Goal: Task Accomplishment & Management: Manage account settings

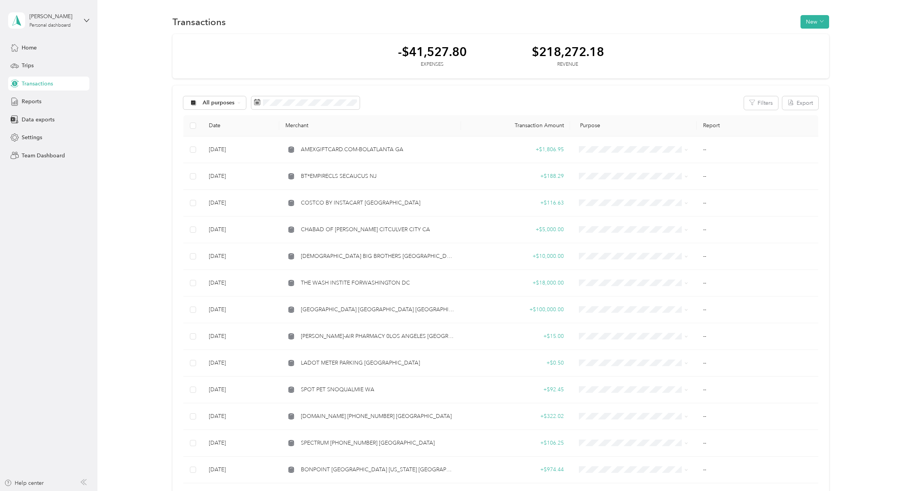
scroll to position [580, 0]
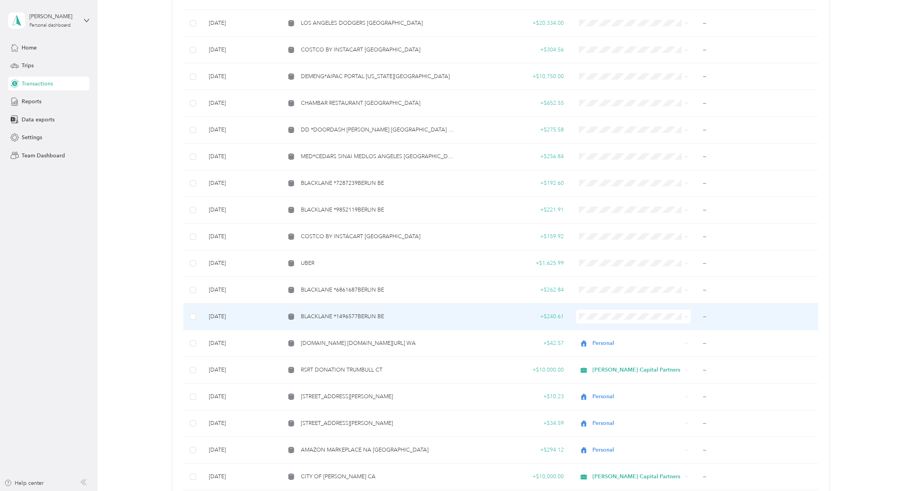
click at [371, 318] on span "BLACKLANE *1496577BERLIN BE" at bounding box center [342, 316] width 83 height 9
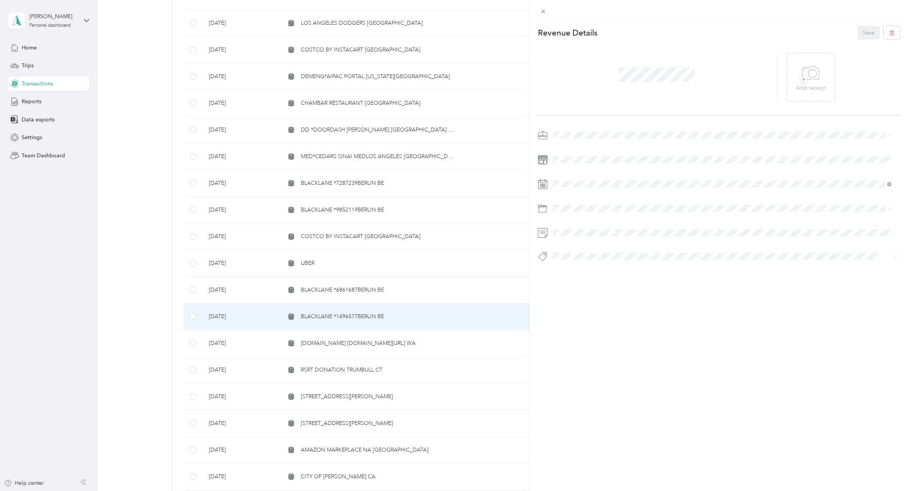
click at [565, 151] on li "[PERSON_NAME] Capital Partners" at bounding box center [722, 149] width 344 height 14
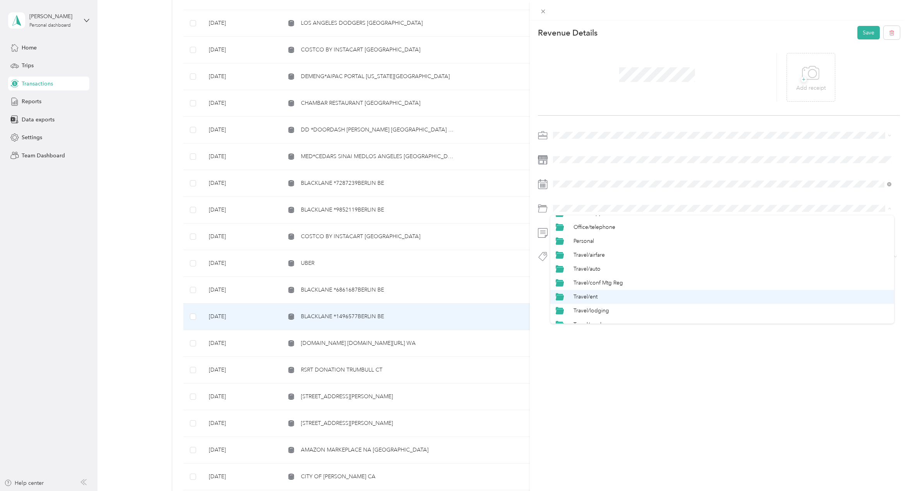
scroll to position [381, 0]
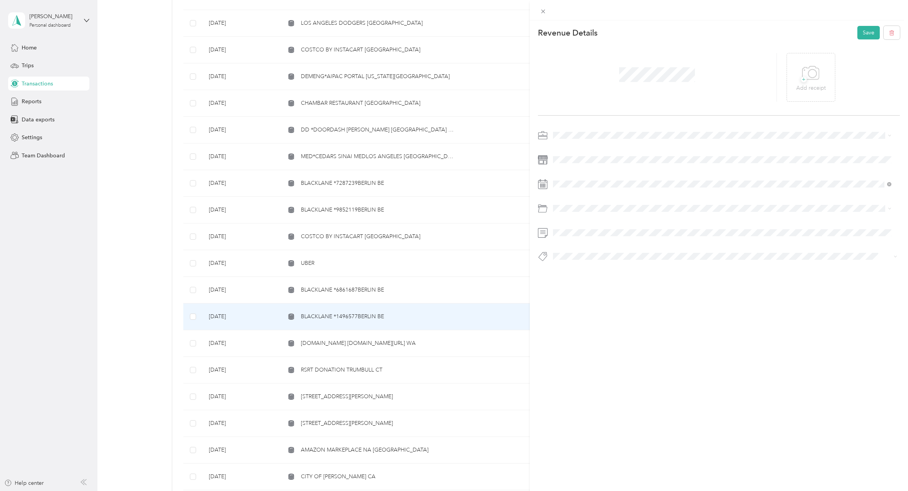
click at [577, 316] on span "Travel/taxi" at bounding box center [585, 315] width 24 height 7
click at [591, 272] on button "Basin Media Hub" at bounding box center [579, 270] width 48 height 10
click at [857, 34] on button "Save" at bounding box center [868, 33] width 22 height 14
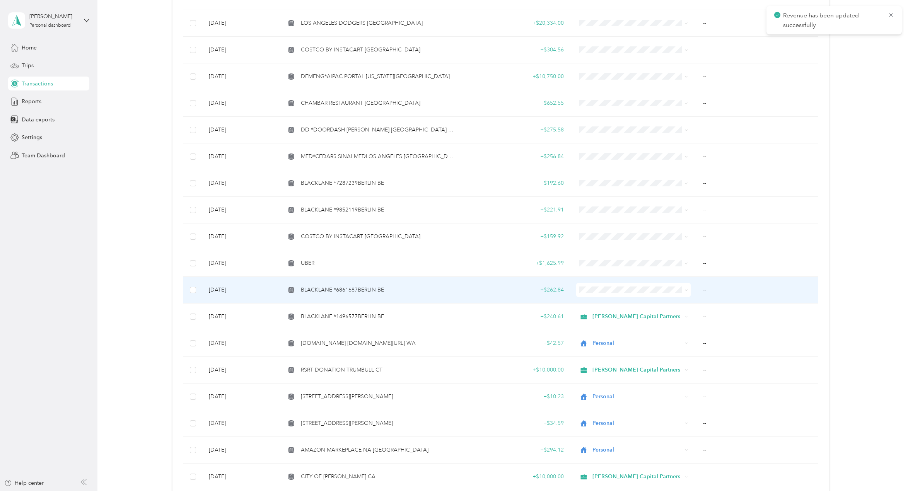
click at [345, 292] on span "BLACKLANE *6861687BERLIN BE" at bounding box center [342, 290] width 83 height 9
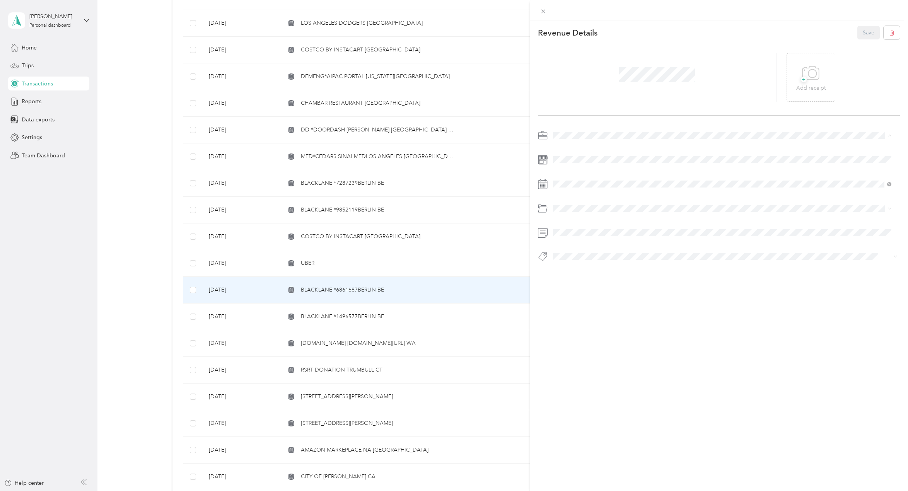
click at [582, 147] on span "[PERSON_NAME] Capital Partners" at bounding box center [596, 149] width 82 height 7
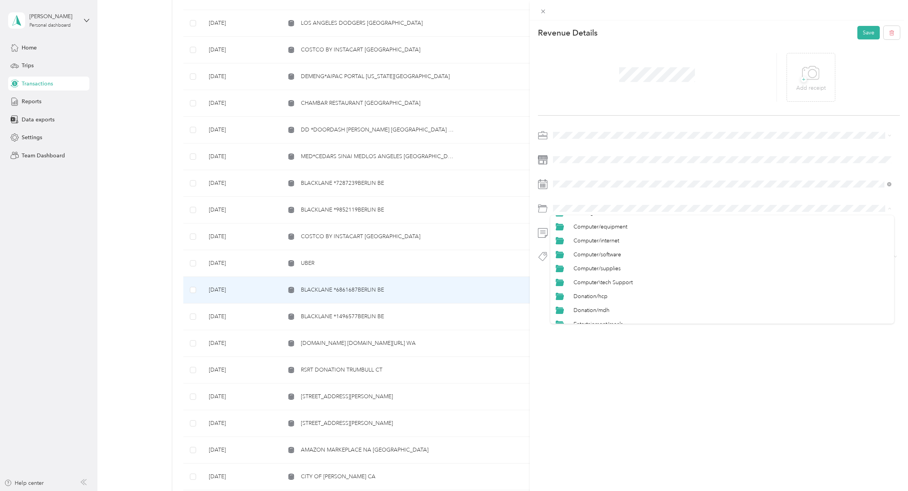
scroll to position [381, 0]
click at [579, 312] on li "Travel/taxi" at bounding box center [722, 315] width 344 height 14
click at [590, 490] on div "This revenue cannot be edited because it is either under review, approved, or p…" at bounding box center [452, 491] width 904 height 0
click at [580, 268] on span "Basin Media Hub" at bounding box center [579, 270] width 37 height 7
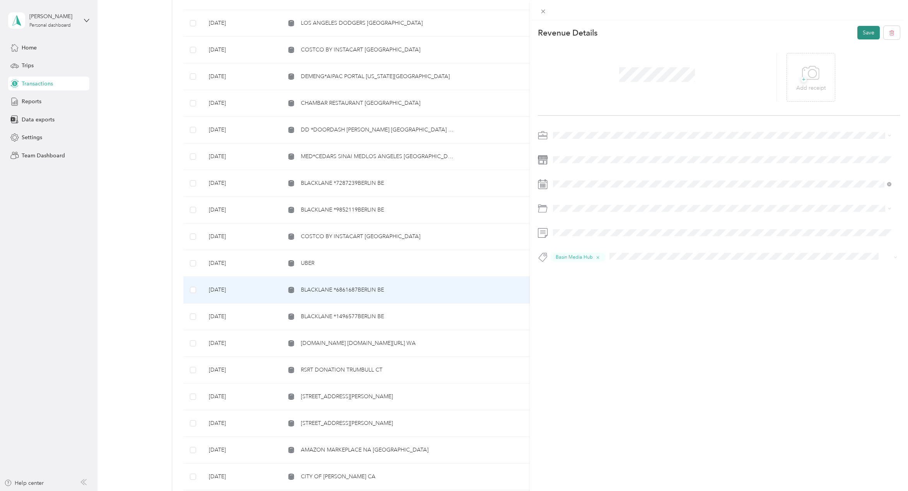
click at [860, 31] on button "Save" at bounding box center [868, 33] width 22 height 14
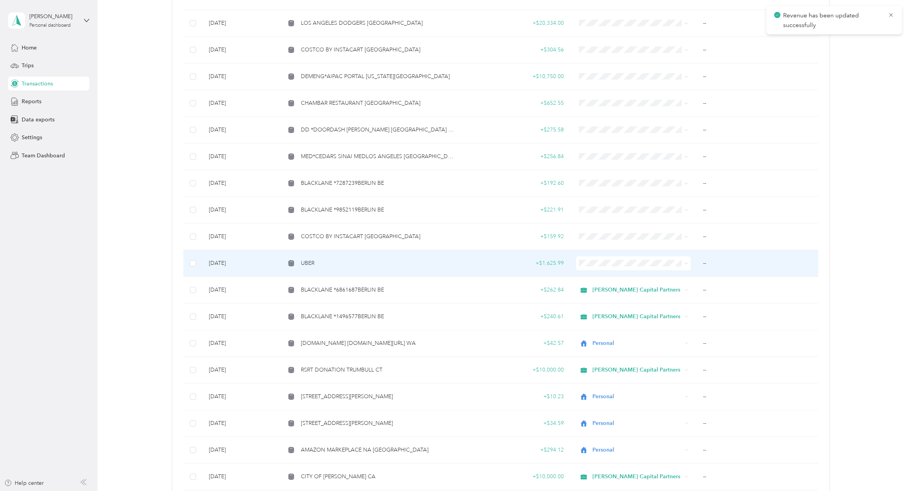
click at [320, 265] on div "UBER" at bounding box center [369, 263] width 169 height 9
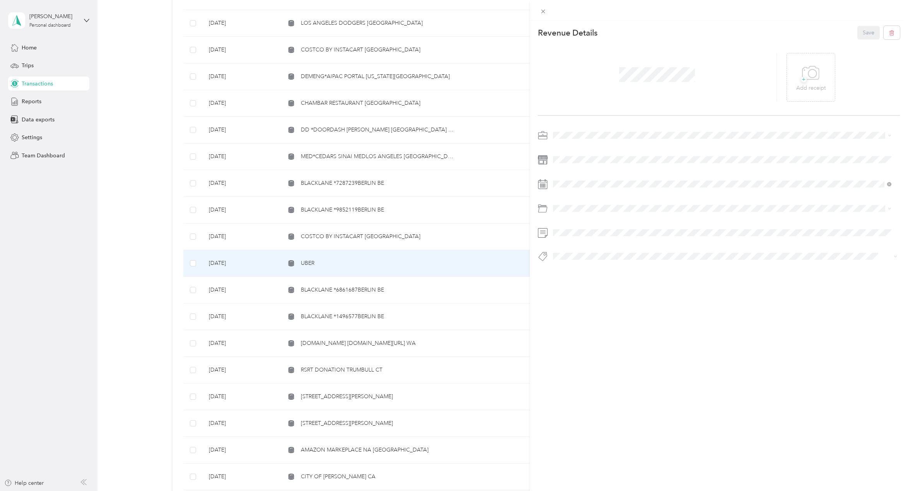
click at [578, 149] on div "[PERSON_NAME] Capital Partners" at bounding box center [721, 147] width 333 height 8
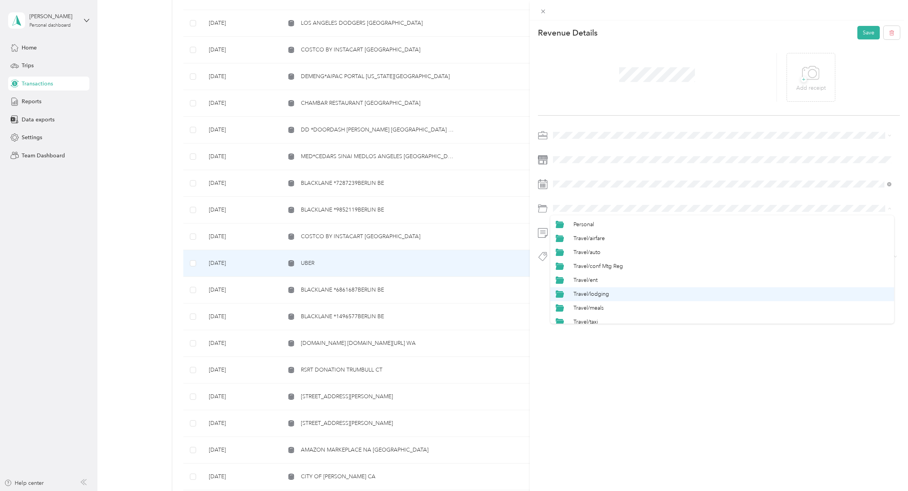
scroll to position [381, 0]
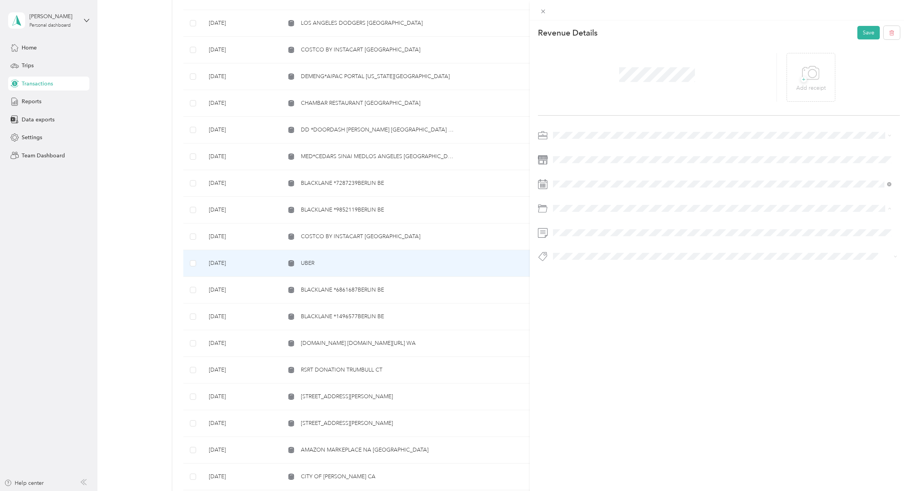
click at [581, 312] on li "Travel/taxi" at bounding box center [722, 317] width 344 height 14
click at [566, 271] on button "Hcp 100" at bounding box center [569, 270] width 29 height 10
click at [858, 31] on button "Save" at bounding box center [868, 33] width 22 height 14
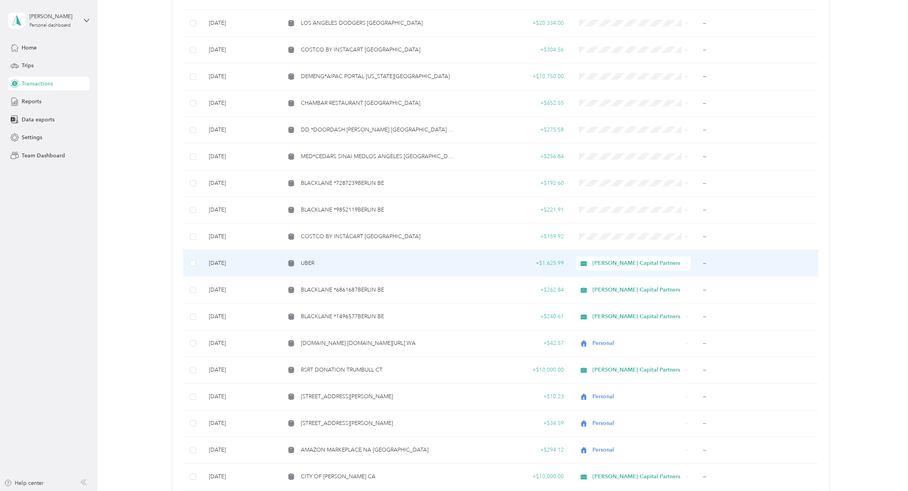
click at [418, 265] on div "UBER" at bounding box center [369, 263] width 169 height 9
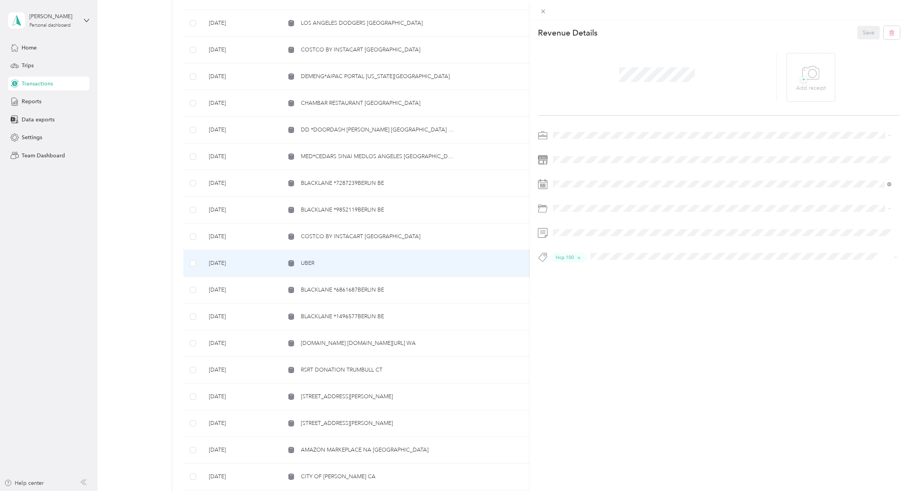
click at [569, 72] on div at bounding box center [657, 77] width 239 height 49
click at [708, 72] on div at bounding box center [657, 77] width 239 height 49
click at [620, 83] on span at bounding box center [656, 75] width 81 height 20
click at [858, 36] on button "Save" at bounding box center [868, 33] width 22 height 14
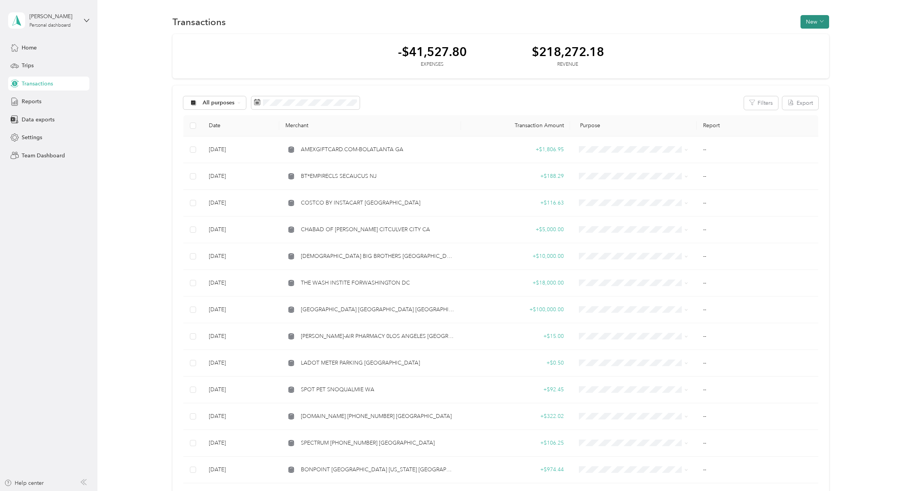
click at [808, 19] on button "New" at bounding box center [814, 22] width 29 height 14
click at [810, 51] on span "Revenue" at bounding box center [810, 50] width 21 height 8
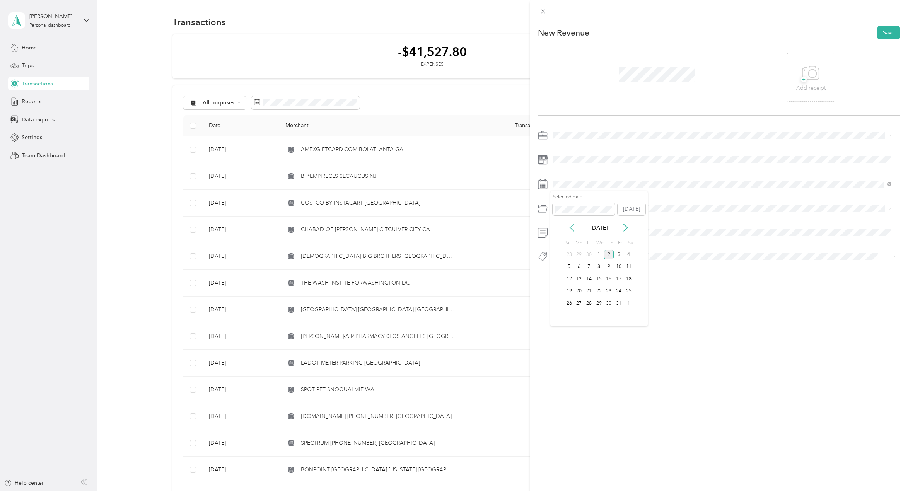
click at [574, 229] on icon at bounding box center [572, 228] width 8 height 8
click at [576, 268] on div "8" at bounding box center [579, 267] width 10 height 10
click at [887, 31] on button "Save" at bounding box center [888, 33] width 22 height 14
click at [728, 324] on div "This revenue cannot be edited because it is either under review, approved, or p…" at bounding box center [719, 265] width 378 height 491
click at [886, 32] on button "Save" at bounding box center [888, 33] width 22 height 14
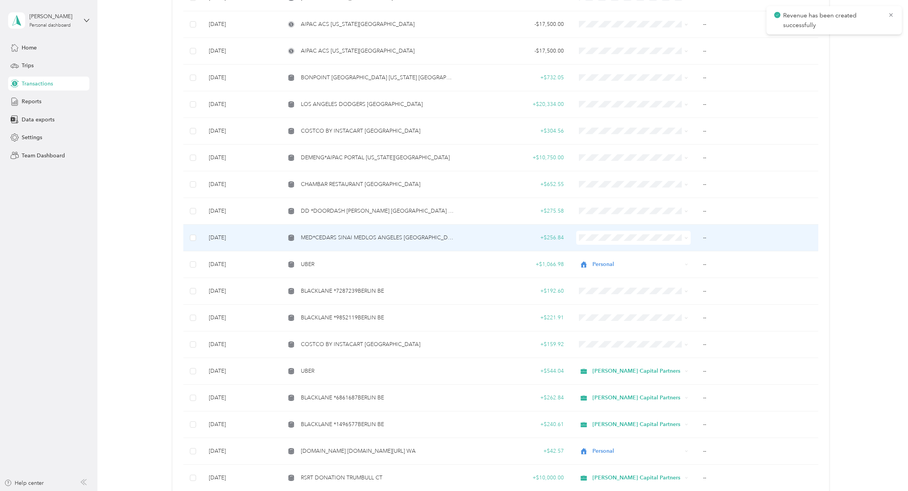
scroll to position [502, 0]
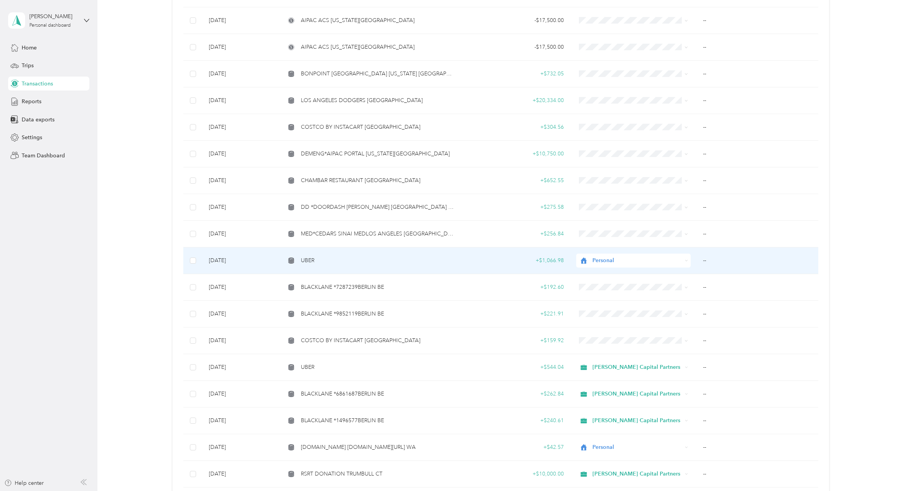
click at [342, 267] on td "UBER" at bounding box center [370, 260] width 182 height 27
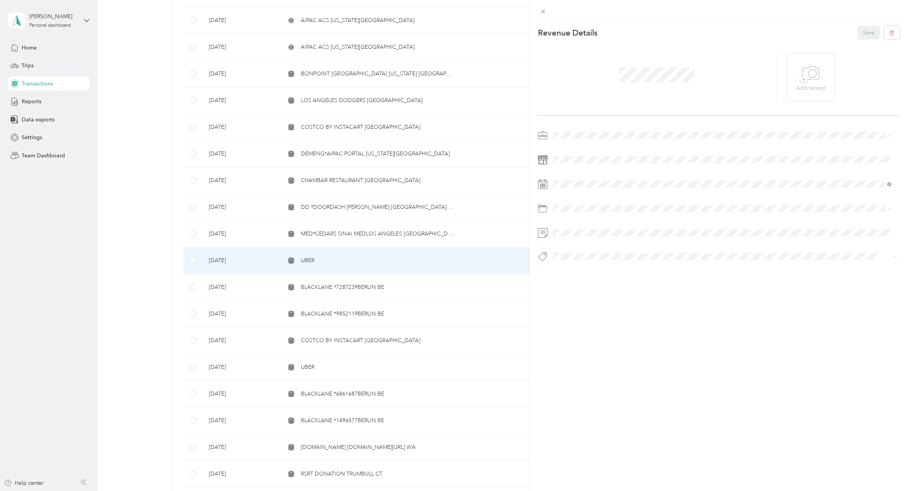
click at [700, 71] on div at bounding box center [657, 77] width 239 height 49
click at [600, 255] on span at bounding box center [724, 256] width 349 height 11
click at [588, 316] on button "Personal - Mdh" at bounding box center [576, 315] width 43 height 10
click at [860, 33] on button "Save" at bounding box center [868, 33] width 22 height 14
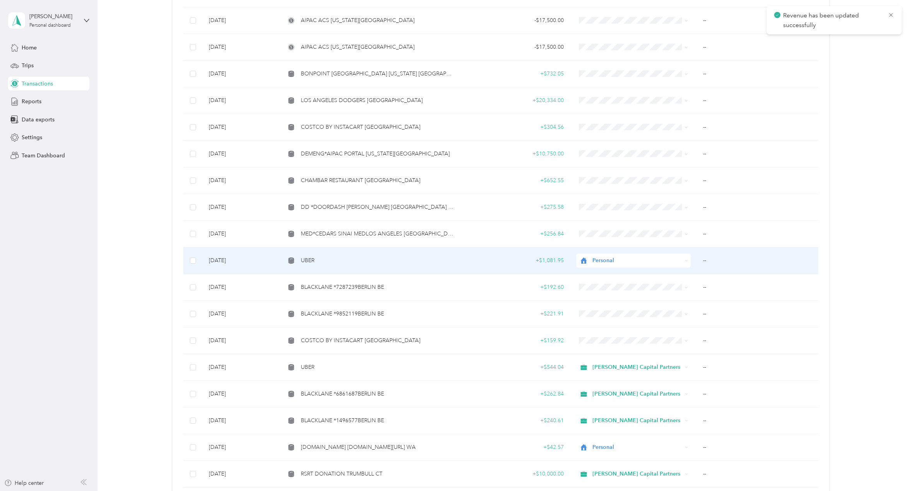
click at [347, 262] on div "UBER" at bounding box center [369, 260] width 169 height 9
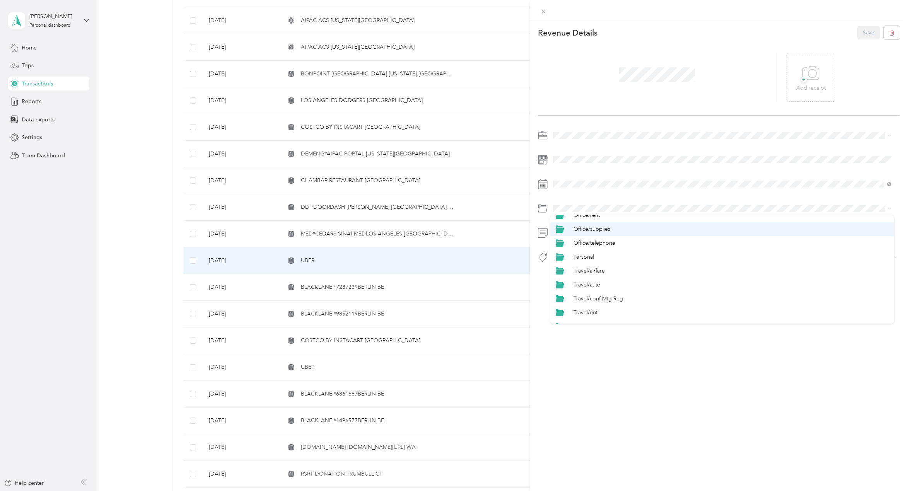
scroll to position [348, 0]
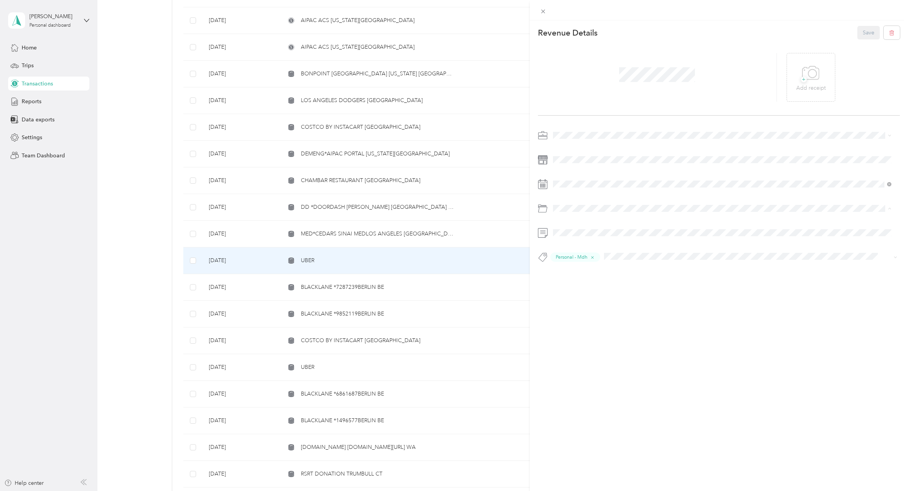
click at [592, 252] on span "Personal" at bounding box center [583, 252] width 20 height 7
click at [862, 31] on button "Save" at bounding box center [868, 33] width 22 height 14
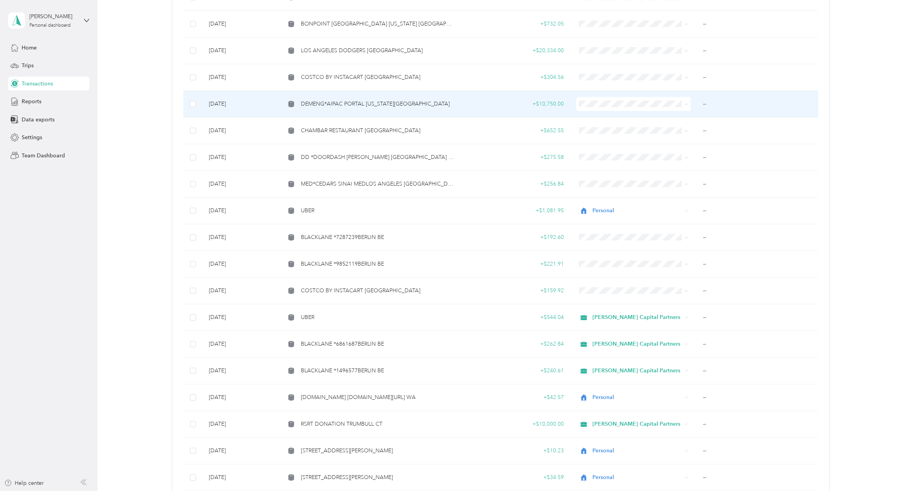
scroll to position [580, 0]
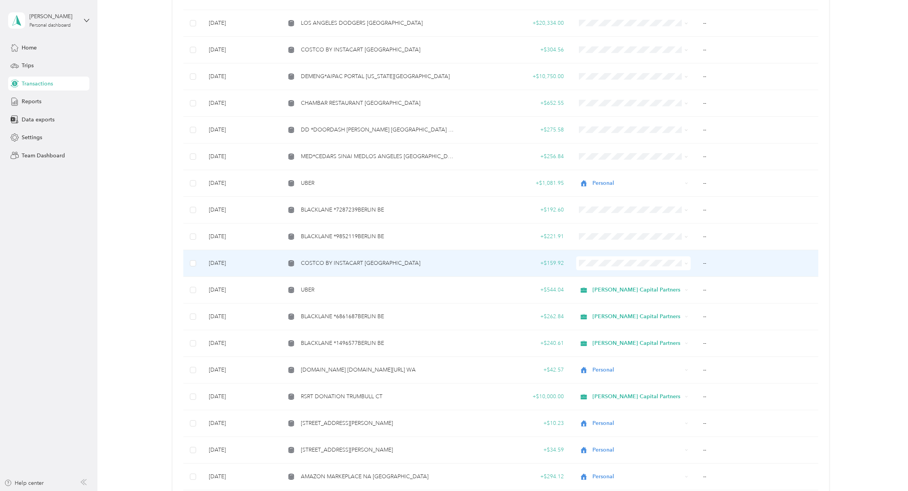
click at [361, 269] on td "COSTCO BY INSTACART [GEOGRAPHIC_DATA]" at bounding box center [370, 263] width 182 height 27
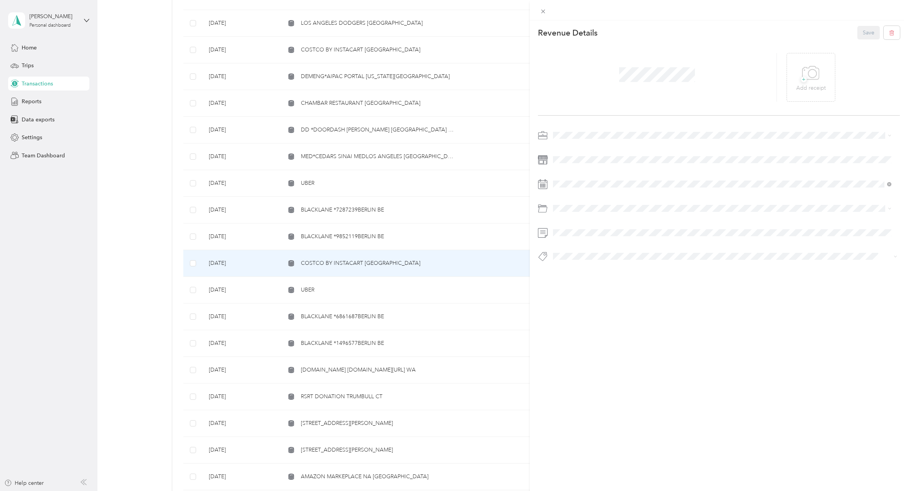
click at [572, 165] on li "Personal" at bounding box center [722, 161] width 344 height 14
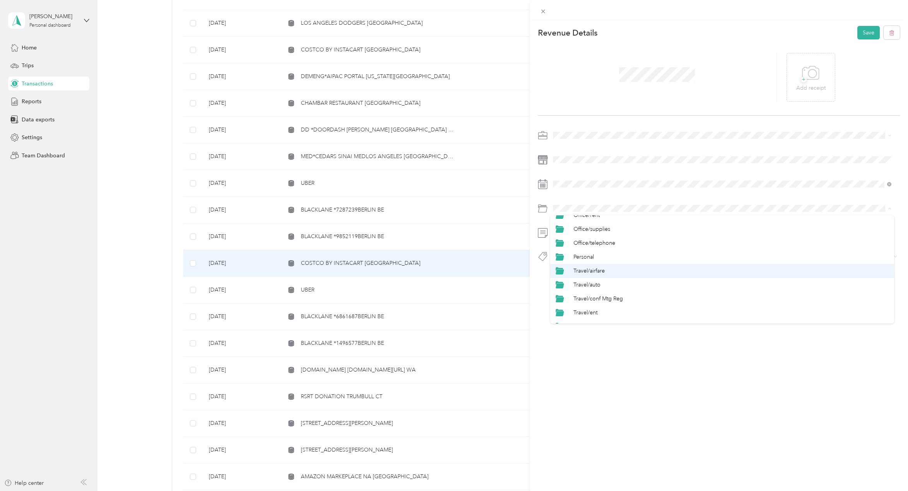
scroll to position [348, 0]
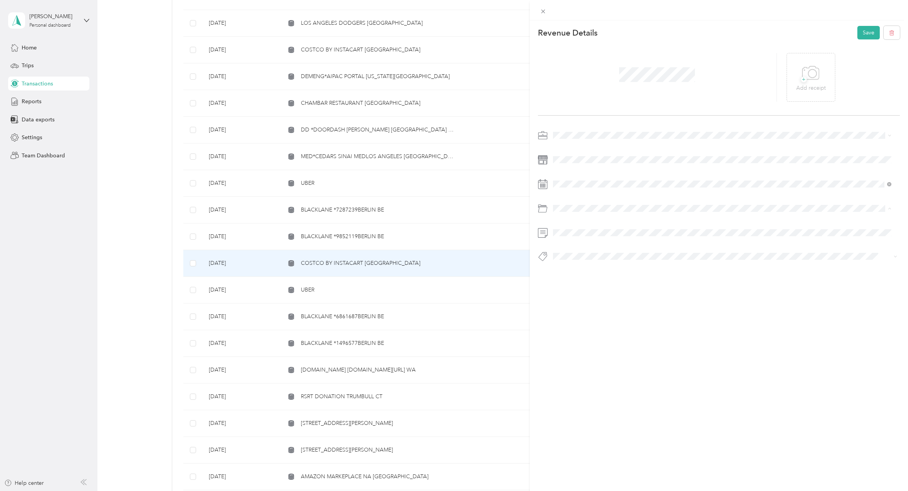
click at [591, 251] on span "Personal" at bounding box center [583, 252] width 20 height 7
click at [573, 268] on span "Hcp 100" at bounding box center [570, 270] width 18 height 7
click at [857, 34] on button "Save" at bounding box center [868, 33] width 22 height 14
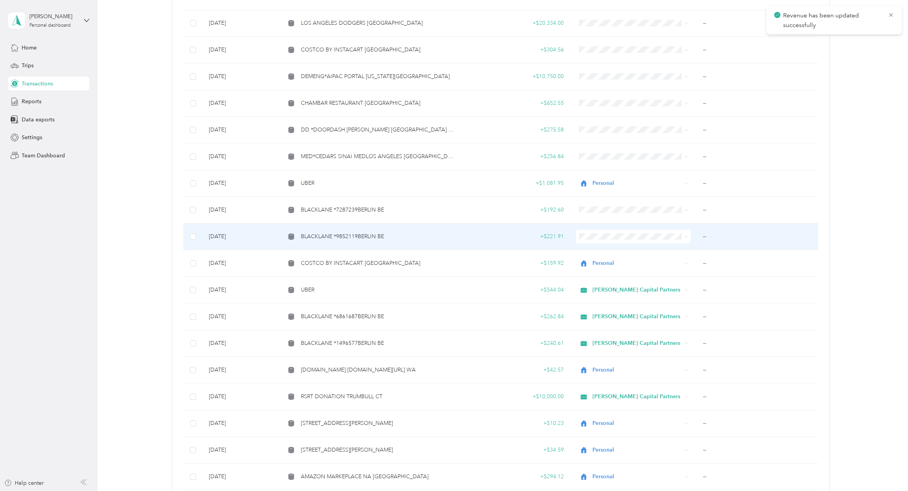
click at [348, 234] on span "BLACKLANE *9852119BERLIN BE" at bounding box center [342, 236] width 83 height 9
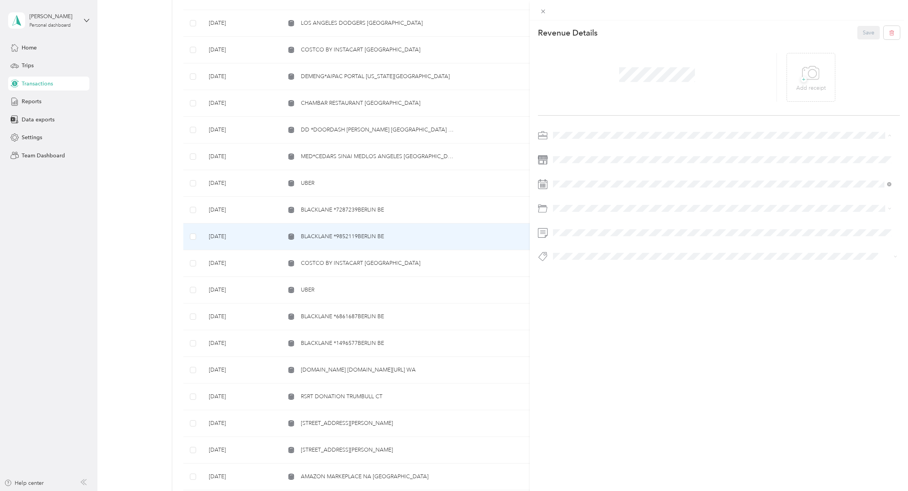
click at [578, 153] on ol "[PERSON_NAME] Capital Partners Personal" at bounding box center [722, 155] width 344 height 27
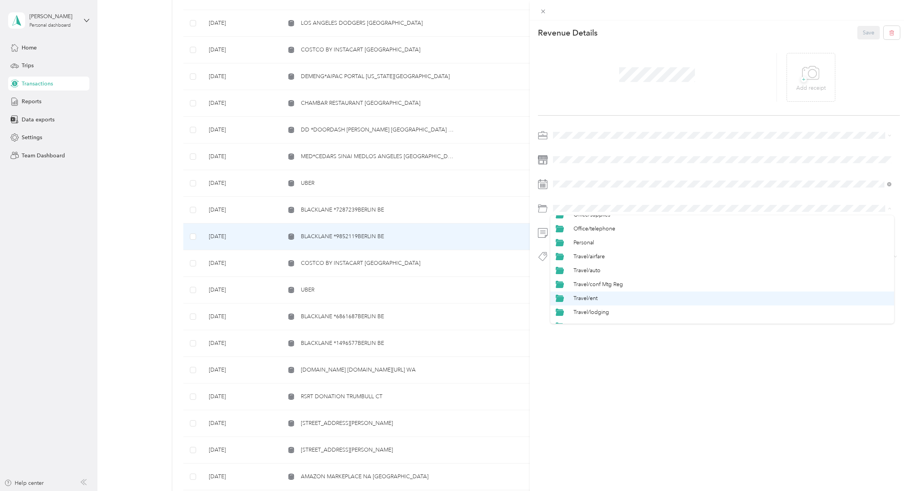
scroll to position [381, 0]
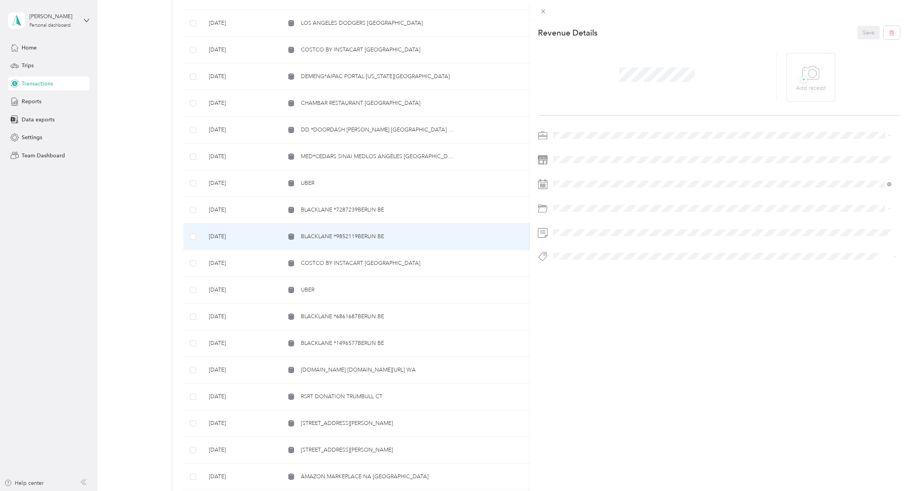
click at [583, 315] on span "Travel/taxi" at bounding box center [585, 315] width 24 height 7
click at [580, 228] on span at bounding box center [724, 232] width 349 height 12
click at [581, 227] on span at bounding box center [724, 232] width 349 height 12
click at [584, 269] on span "Basin Media Hub" at bounding box center [579, 270] width 37 height 7
click at [857, 29] on button "Save" at bounding box center [868, 33] width 22 height 14
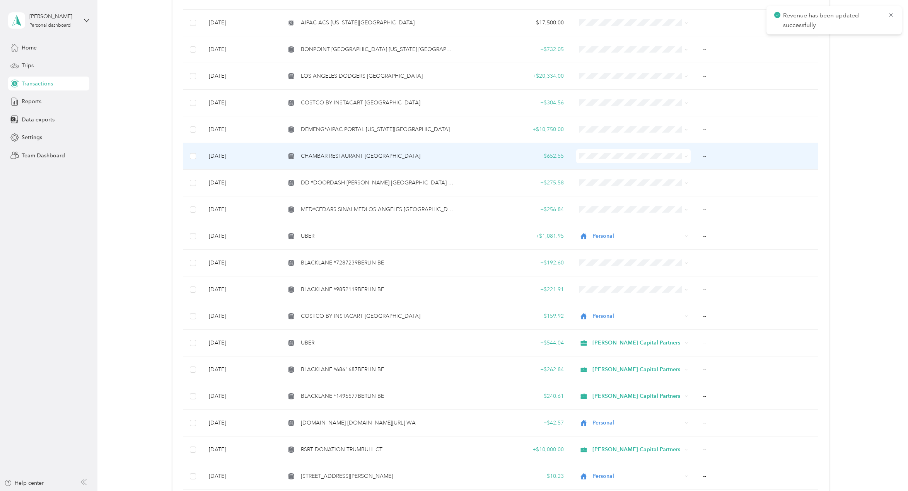
scroll to position [502, 0]
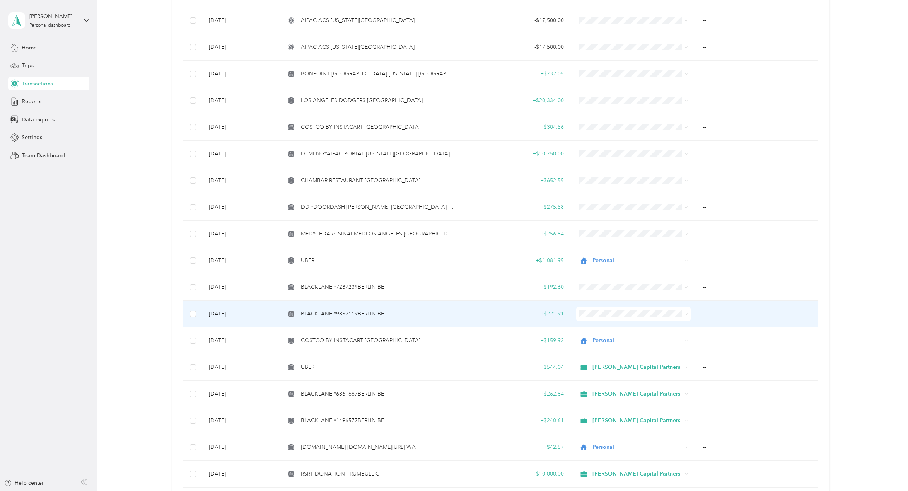
click at [365, 317] on span "BLACKLANE *9852119BERLIN BE" at bounding box center [342, 314] width 83 height 9
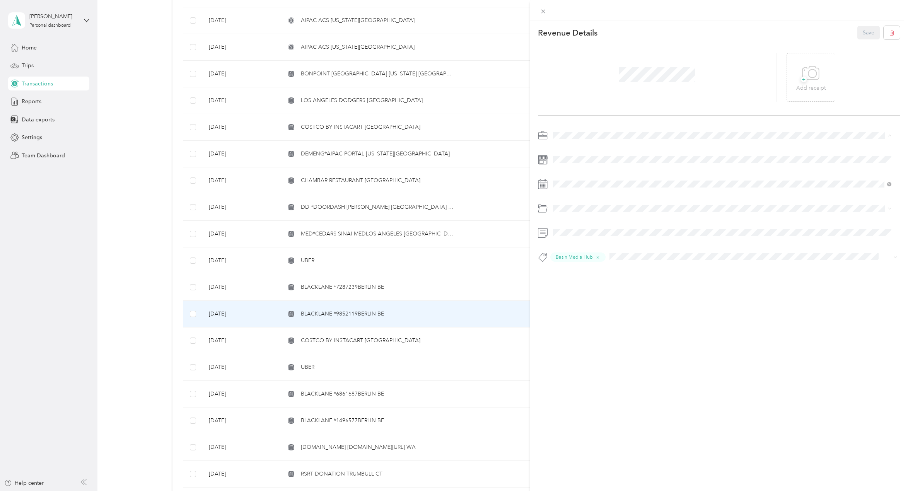
click at [571, 150] on li "[PERSON_NAME] Capital Partners" at bounding box center [722, 149] width 344 height 14
click at [868, 32] on button "Save" at bounding box center [868, 33] width 22 height 14
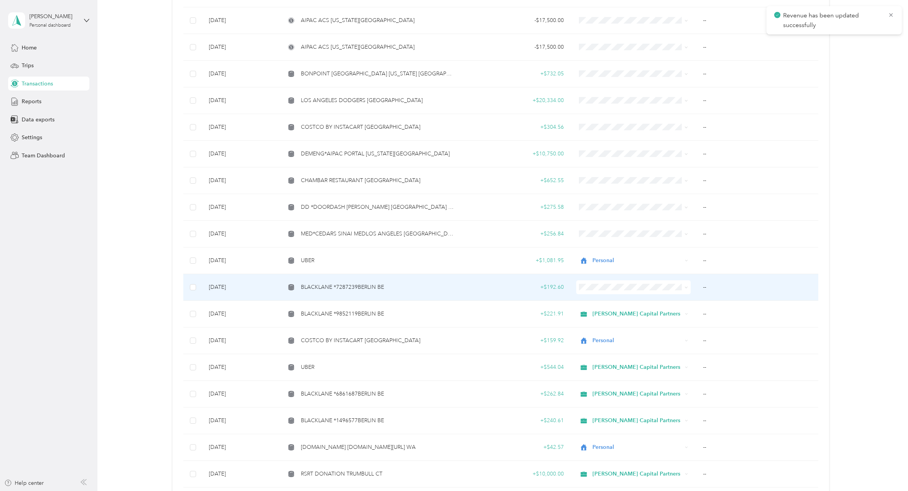
click at [395, 283] on div "BLACKLANE *7287239BERLIN BE" at bounding box center [369, 287] width 169 height 9
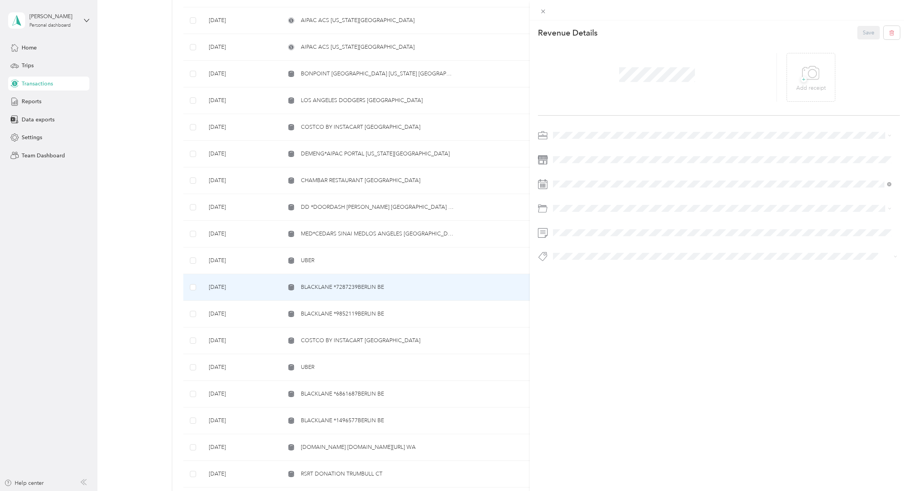
click at [571, 149] on div "[PERSON_NAME] Capital Partners" at bounding box center [721, 146] width 333 height 8
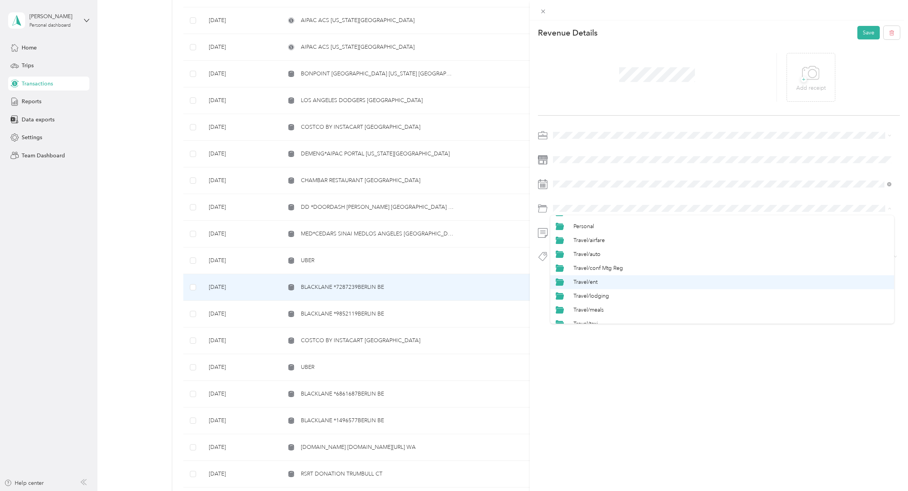
scroll to position [381, 0]
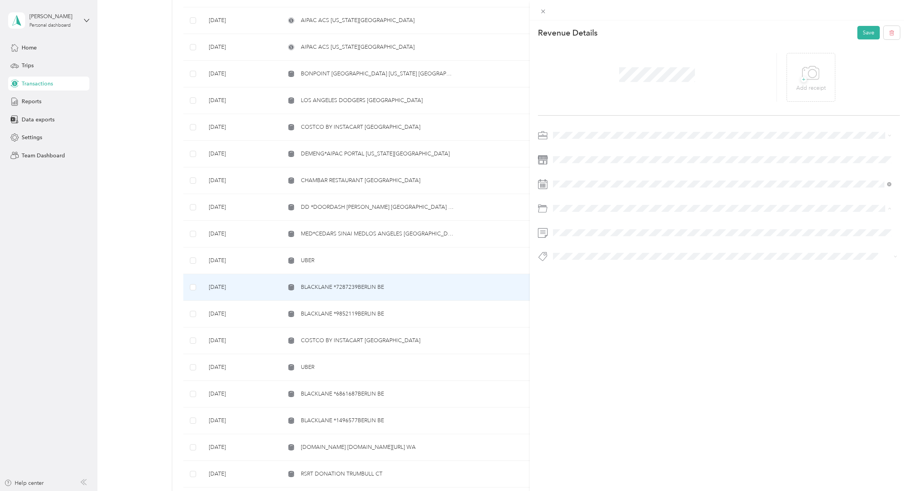
click at [589, 315] on span "Travel/taxi" at bounding box center [585, 316] width 24 height 7
click at [581, 272] on li "Basin Media Hub" at bounding box center [722, 269] width 344 height 15
click at [864, 32] on button "Save" at bounding box center [868, 33] width 22 height 14
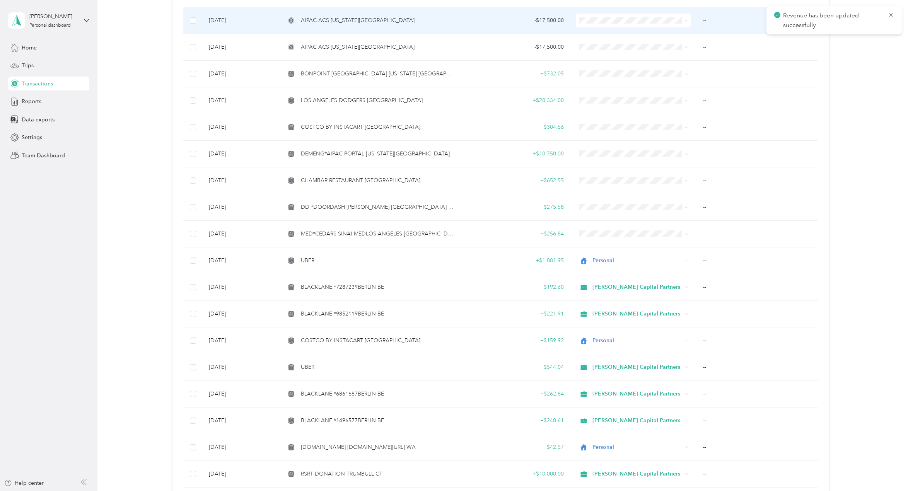
scroll to position [541, 0]
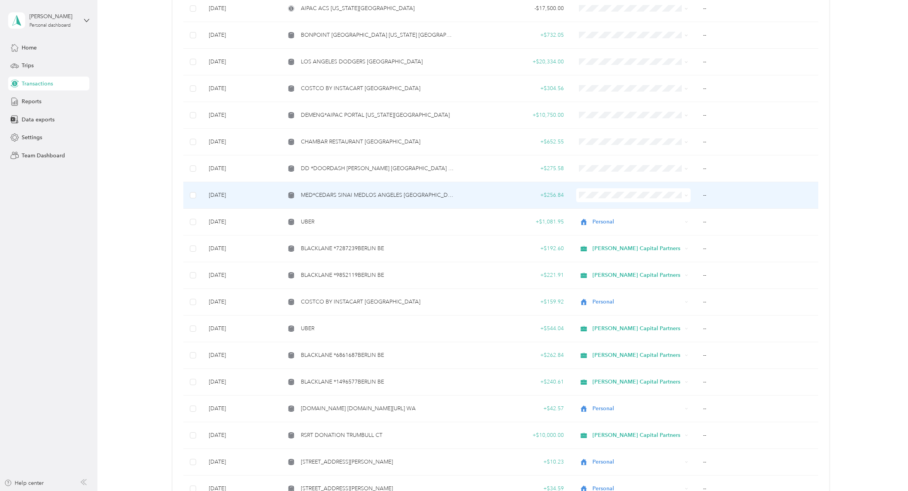
click at [371, 198] on span "MED*CEDARS SINAI MEDLOS ANGELES [GEOGRAPHIC_DATA]" at bounding box center [377, 195] width 153 height 9
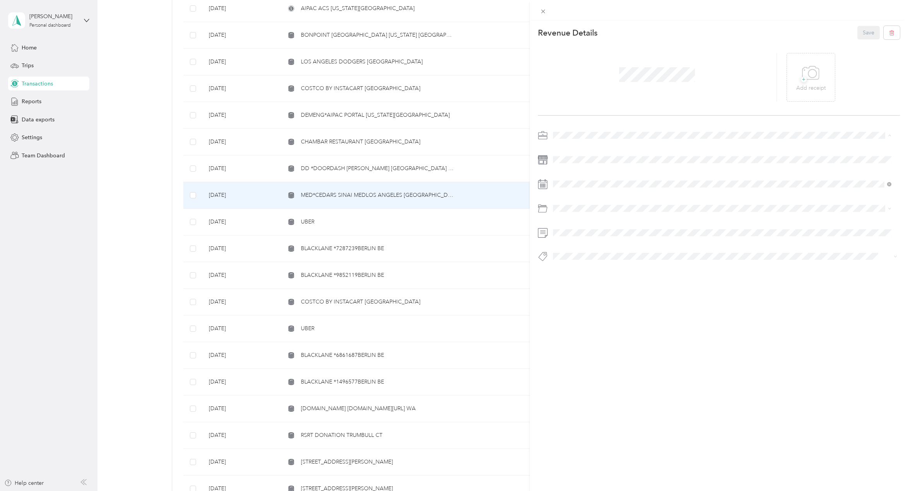
click at [569, 162] on span "Personal" at bounding box center [565, 162] width 20 height 7
click at [582, 252] on span "Personal" at bounding box center [583, 252] width 20 height 7
click at [581, 276] on span "Personal - Mdh" at bounding box center [577, 276] width 32 height 7
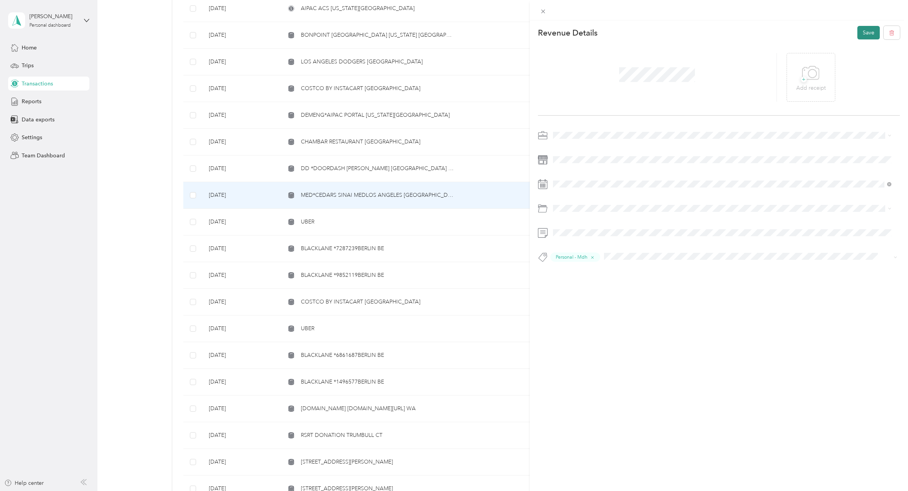
click at [862, 33] on button "Save" at bounding box center [868, 33] width 22 height 14
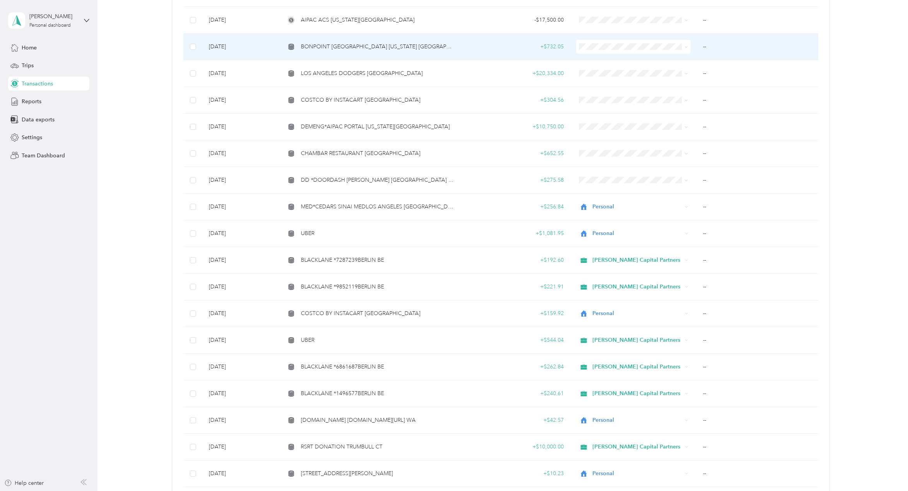
scroll to position [502, 0]
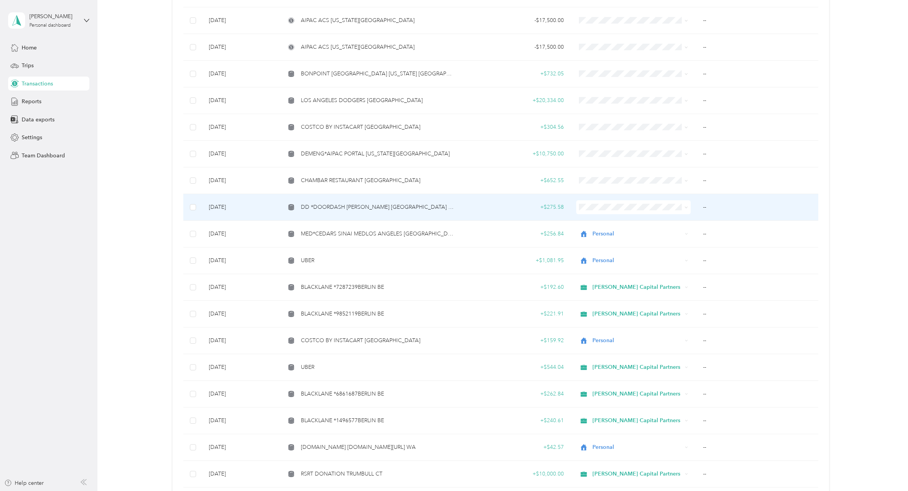
click at [372, 206] on span "DD *DOORDASH [PERSON_NAME] [GEOGRAPHIC_DATA] CA" at bounding box center [377, 207] width 153 height 9
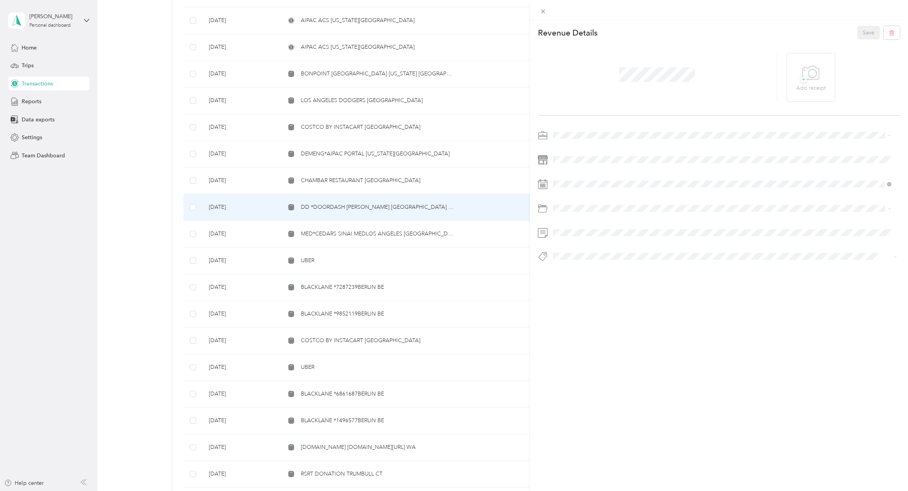
click at [567, 162] on span "Personal" at bounding box center [565, 161] width 20 height 7
click at [572, 204] on span at bounding box center [724, 208] width 349 height 12
click at [586, 250] on span "Personal" at bounding box center [583, 252] width 20 height 7
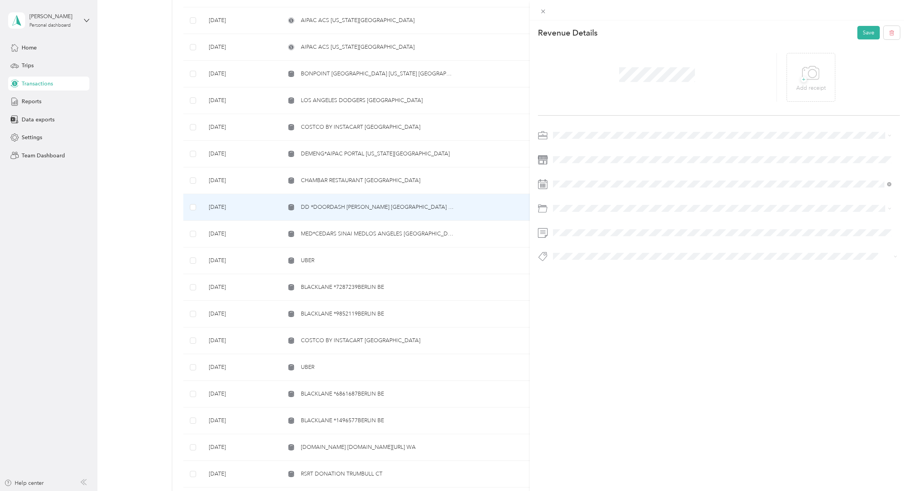
click at [573, 280] on ol "10150 Jefferson 3958 Ince [GEOGRAPHIC_DATA][US_STATE][PERSON_NAME] Media Hub [G…" at bounding box center [722, 316] width 344 height 108
click at [581, 275] on span "Personal - Mdh" at bounding box center [577, 275] width 32 height 7
click at [862, 36] on button "Save" at bounding box center [868, 33] width 22 height 14
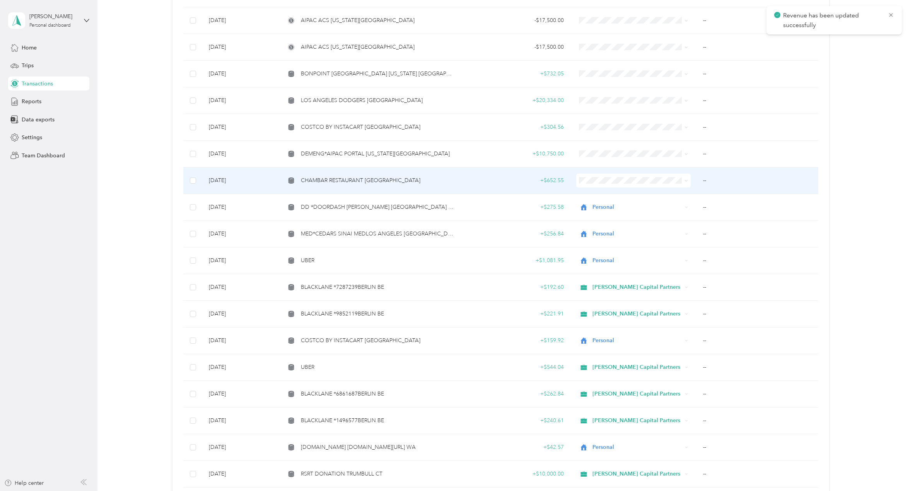
click at [361, 180] on span "CHAMBAR RESTAURANT [GEOGRAPHIC_DATA]" at bounding box center [360, 180] width 119 height 9
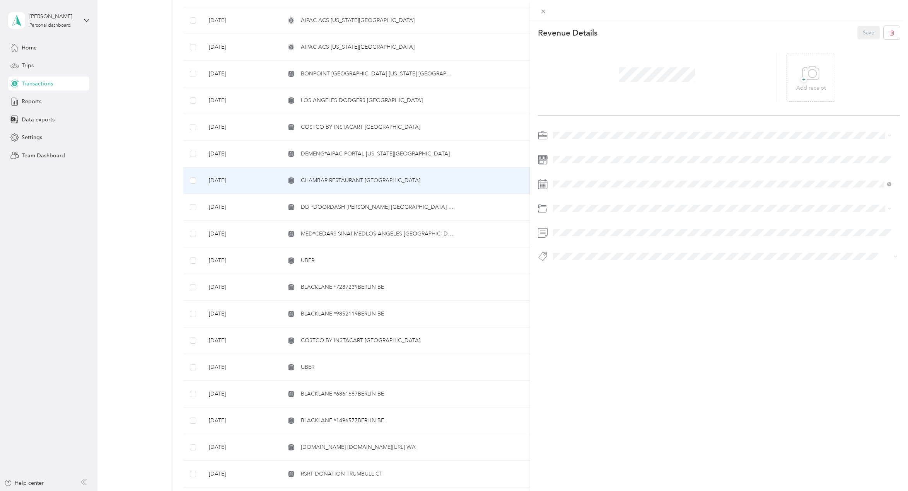
click at [567, 162] on span "Personal" at bounding box center [565, 162] width 20 height 7
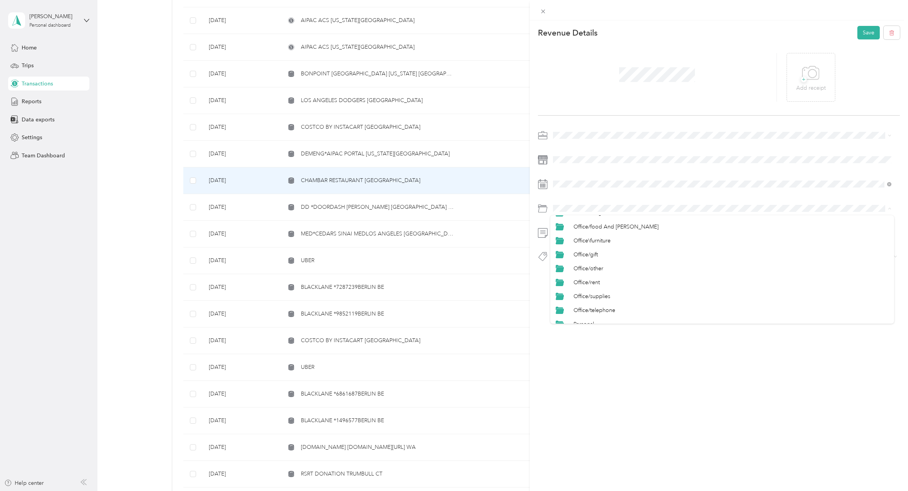
scroll to position [309, 0]
click at [588, 289] on span "Personal" at bounding box center [583, 291] width 20 height 7
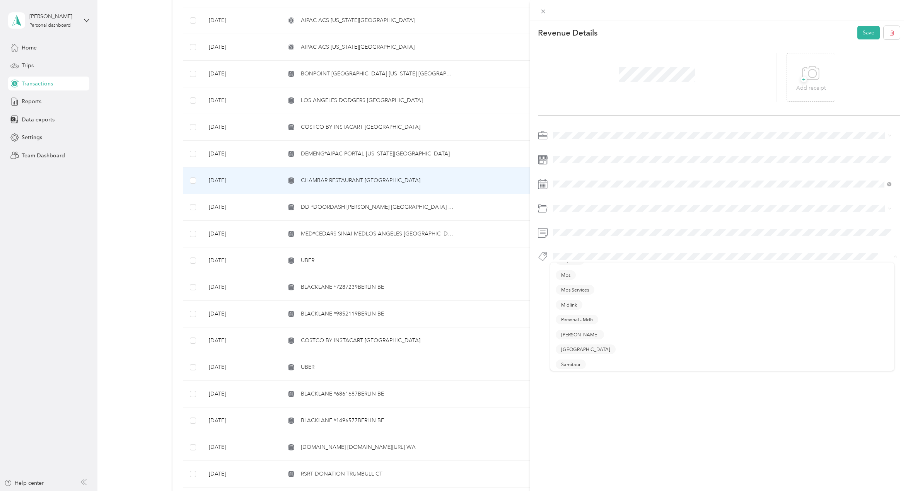
scroll to position [193, 0]
click at [577, 312] on span "Personal - Mdh" at bounding box center [577, 315] width 32 height 7
click at [867, 31] on button "Save" at bounding box center [868, 33] width 22 height 14
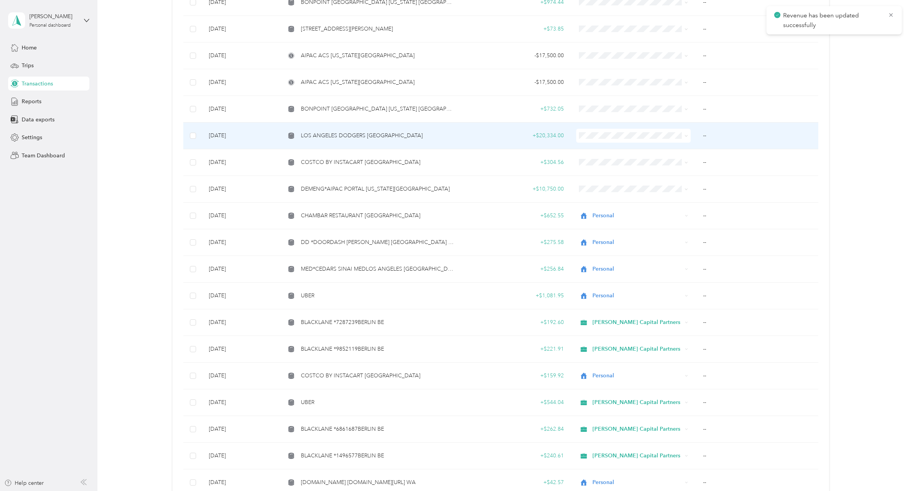
scroll to position [464, 0]
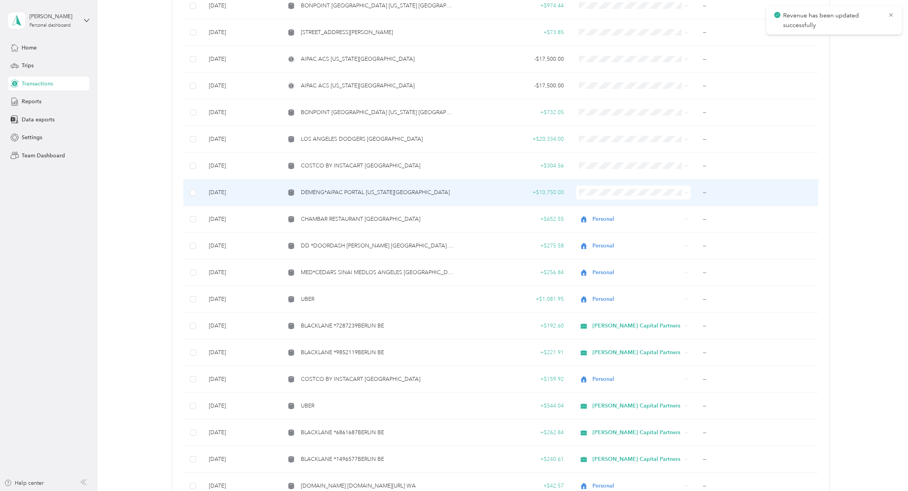
click at [352, 195] on span "DEMENG*AIPAC PORTAL [US_STATE][GEOGRAPHIC_DATA]" at bounding box center [375, 192] width 149 height 9
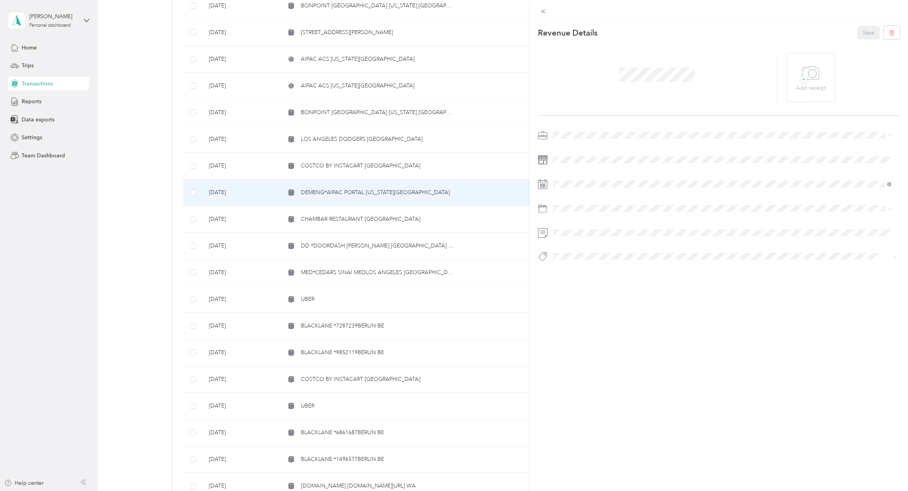
click at [566, 161] on span "Personal" at bounding box center [565, 162] width 20 height 7
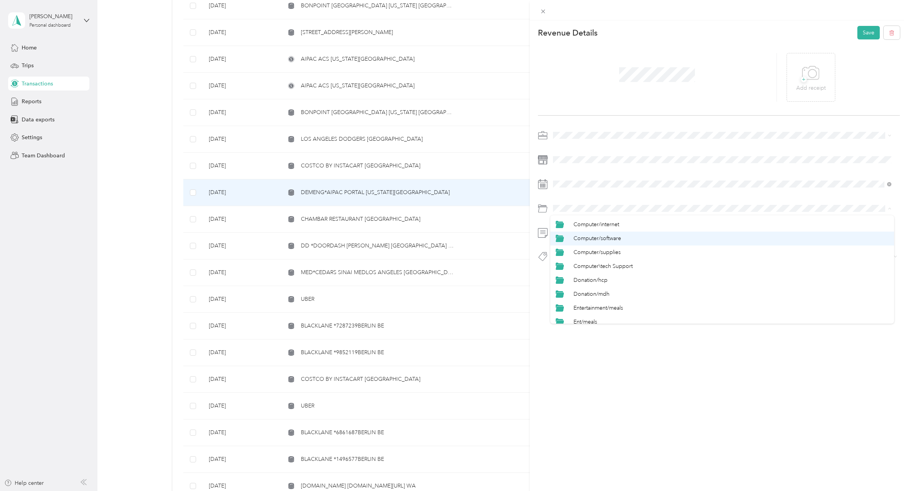
scroll to position [116, 0]
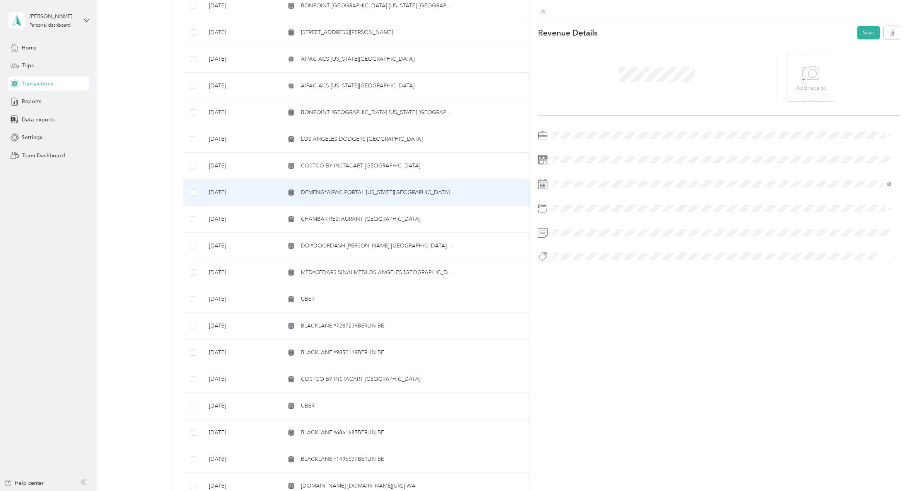
drag, startPoint x: 590, startPoint y: 285, endPoint x: 639, endPoint y: 236, distance: 69.4
click at [590, 285] on div "Donation/mdh" at bounding box center [721, 289] width 333 height 9
click at [569, 232] on span at bounding box center [724, 232] width 349 height 12
drag, startPoint x: 623, startPoint y: 227, endPoint x: 539, endPoint y: 228, distance: 83.9
click at [539, 228] on div at bounding box center [719, 232] width 362 height 12
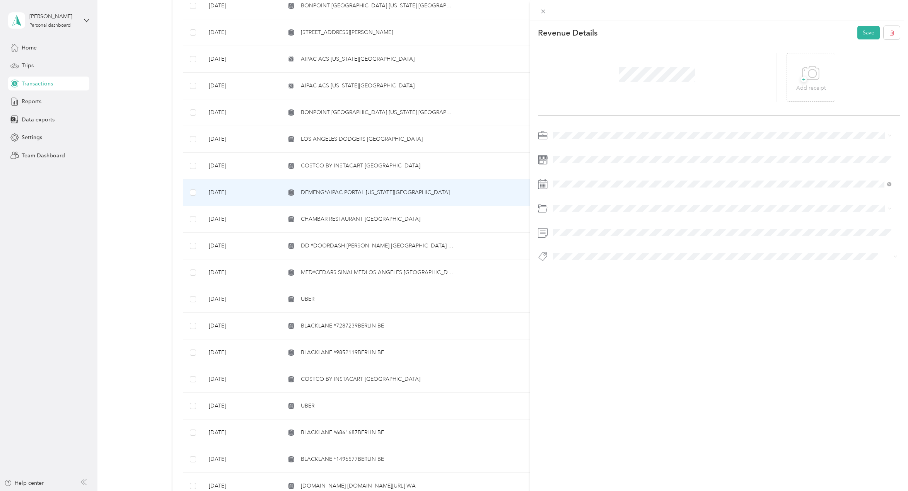
click at [589, 272] on button "Personal - Mdh" at bounding box center [576, 270] width 43 height 10
click at [857, 35] on button "Save" at bounding box center [868, 33] width 22 height 14
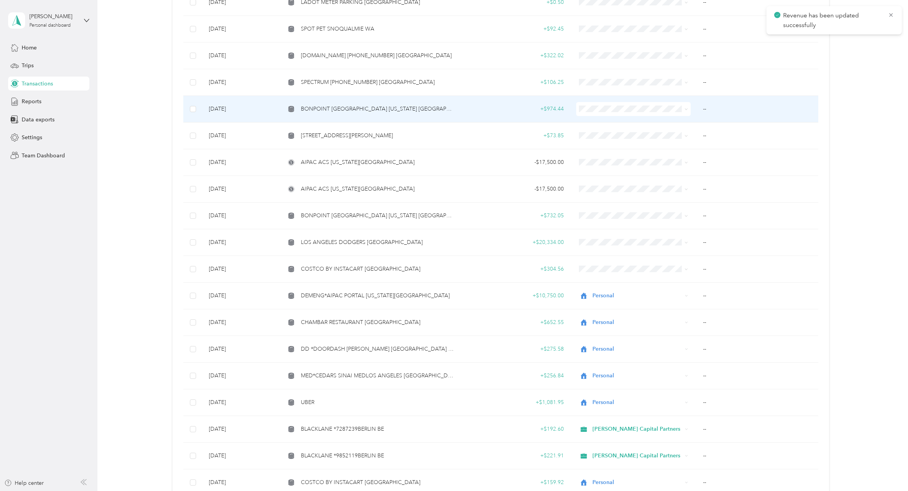
scroll to position [387, 0]
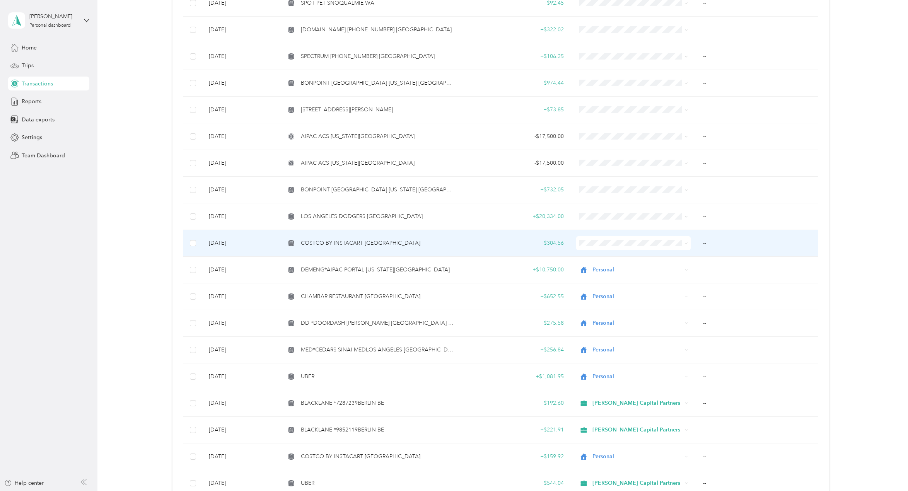
click at [328, 245] on span "COSTCO BY INSTACART [GEOGRAPHIC_DATA]" at bounding box center [360, 243] width 119 height 9
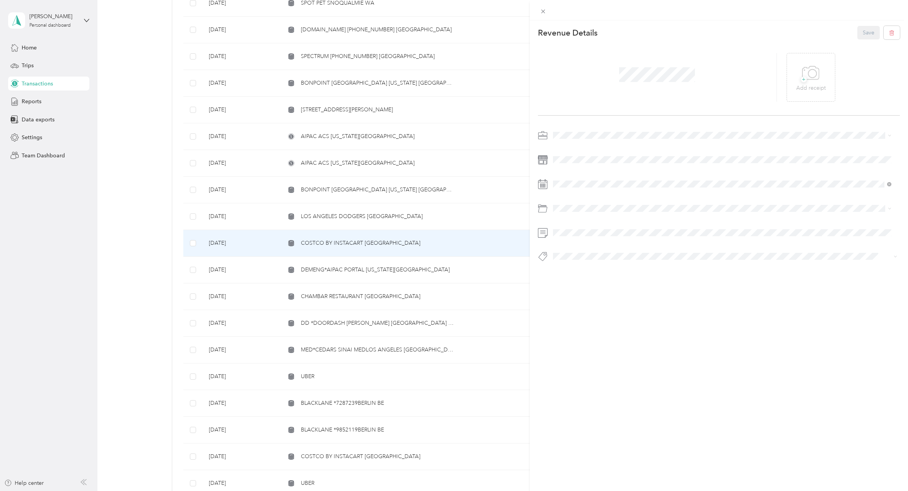
click at [562, 165] on li "Personal" at bounding box center [722, 159] width 344 height 14
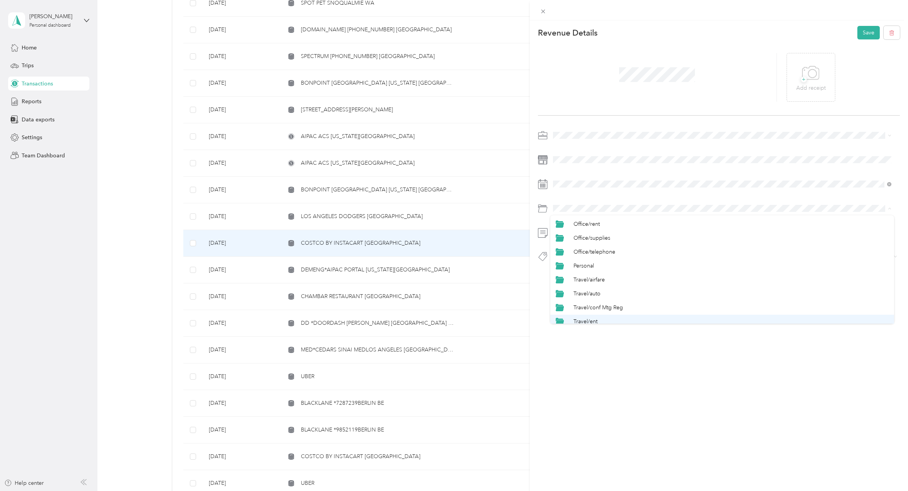
scroll to position [304, 0]
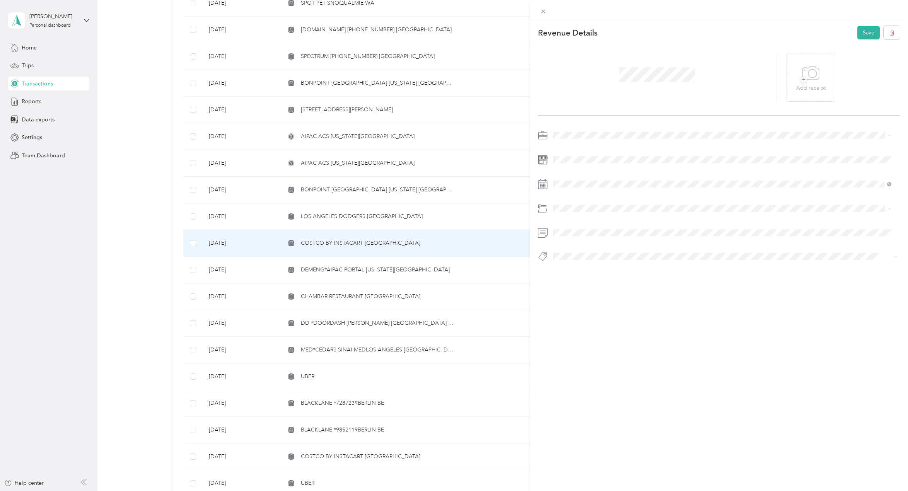
click at [583, 293] on span "Personal" at bounding box center [583, 296] width 20 height 7
click at [584, 267] on span "Personal - Mdh" at bounding box center [577, 270] width 32 height 7
click at [863, 33] on button "Save" at bounding box center [868, 33] width 22 height 14
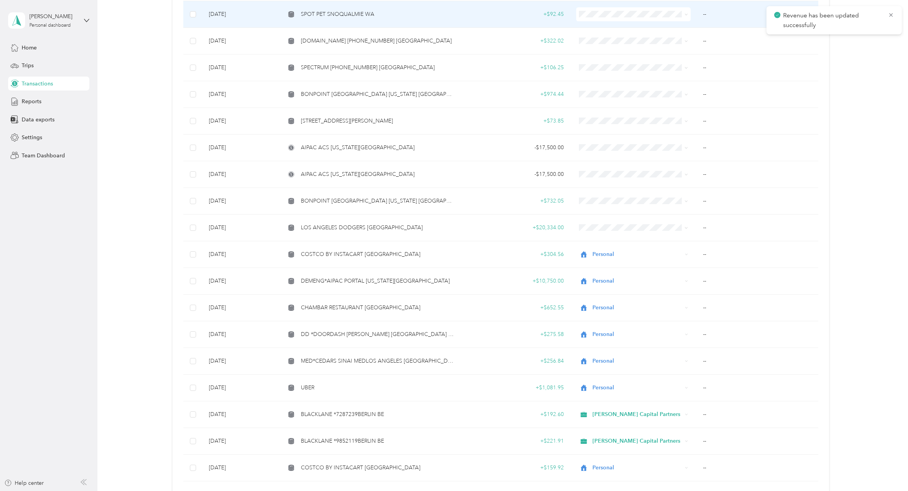
scroll to position [348, 0]
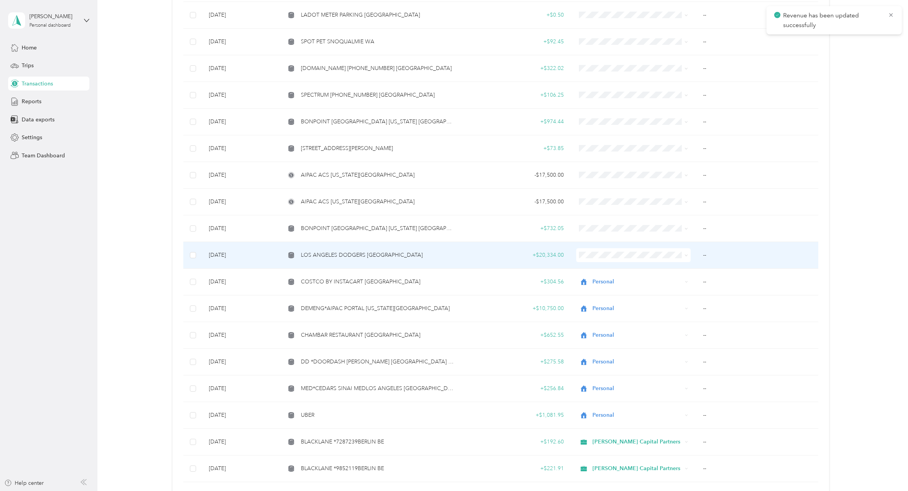
click at [358, 255] on span "LOS ANGELES DODGERS [GEOGRAPHIC_DATA]" at bounding box center [362, 255] width 122 height 9
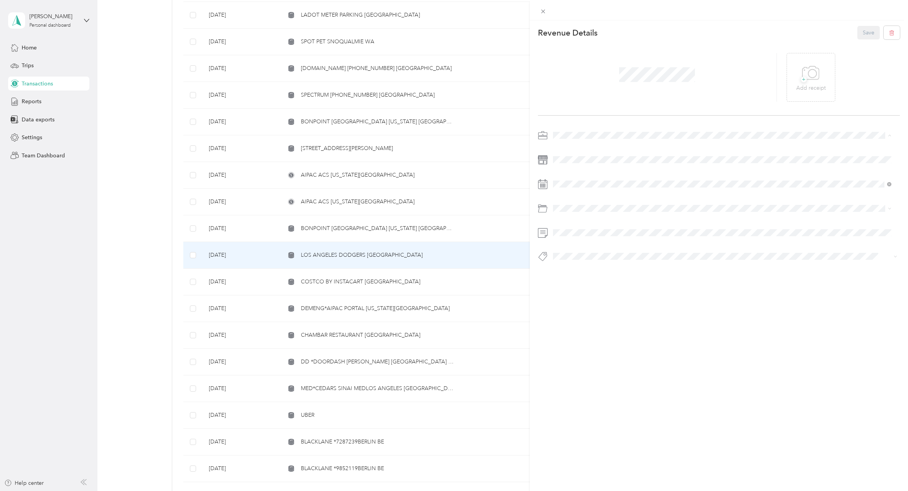
click at [580, 150] on div "[PERSON_NAME] Capital Partners" at bounding box center [721, 149] width 333 height 8
click at [589, 304] on div "Travel/ent" at bounding box center [721, 308] width 333 height 9
click at [570, 272] on li "Hcp 100" at bounding box center [722, 269] width 344 height 15
click at [863, 31] on button "Save" at bounding box center [868, 33] width 22 height 14
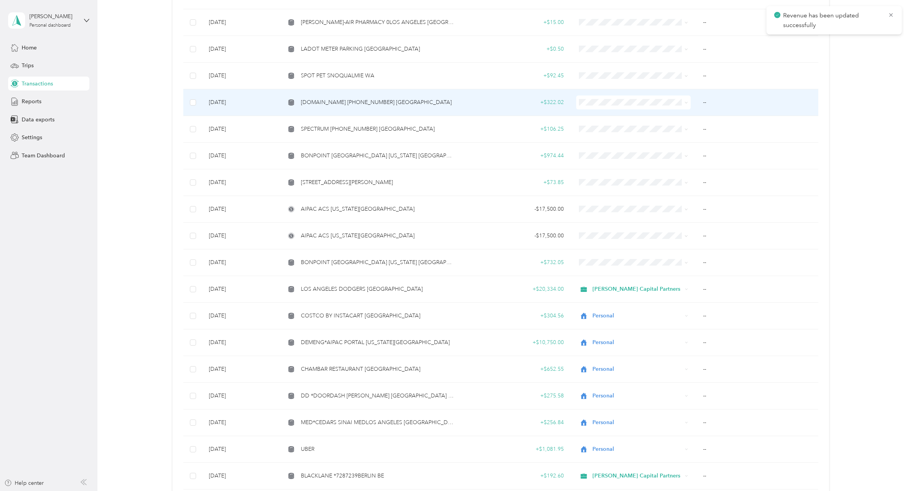
scroll to position [309, 0]
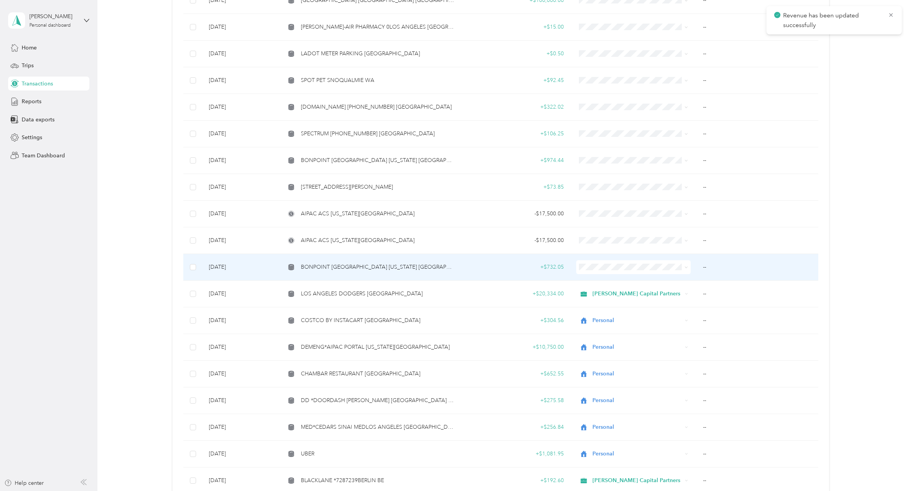
click at [372, 266] on span "BONPOINT [GEOGRAPHIC_DATA] [US_STATE] [GEOGRAPHIC_DATA]" at bounding box center [377, 267] width 153 height 9
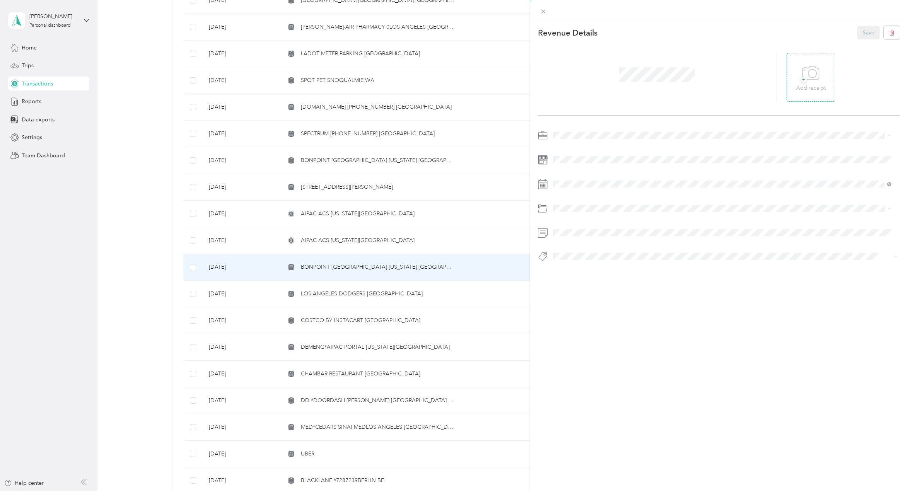
click at [820, 82] on div "+ Add receipt" at bounding box center [810, 78] width 29 height 30
drag, startPoint x: 579, startPoint y: 145, endPoint x: 607, endPoint y: 153, distance: 28.8
click at [580, 146] on span "[PERSON_NAME] Capital Partners" at bounding box center [596, 149] width 82 height 7
click at [603, 278] on span "Benefits\other Eb" at bounding box center [594, 280] width 43 height 7
click at [572, 266] on span "Hcp 100" at bounding box center [570, 268] width 18 height 7
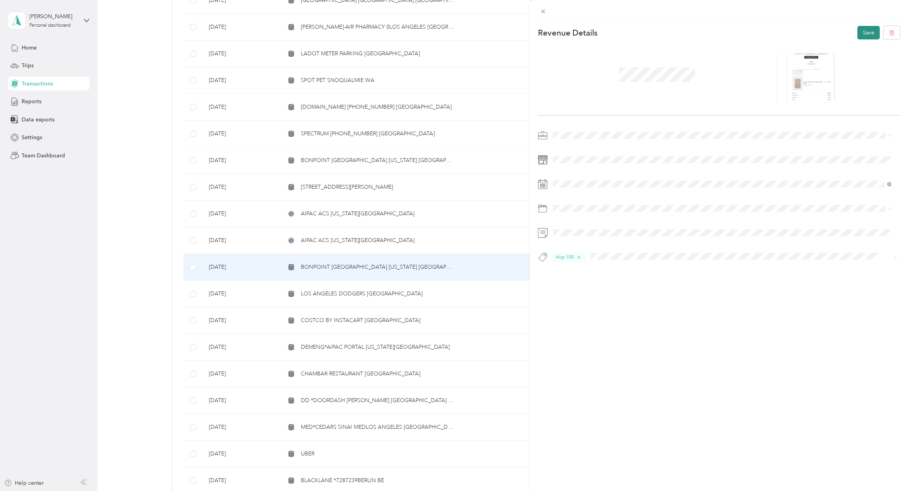
click at [865, 36] on button "Save" at bounding box center [868, 33] width 22 height 14
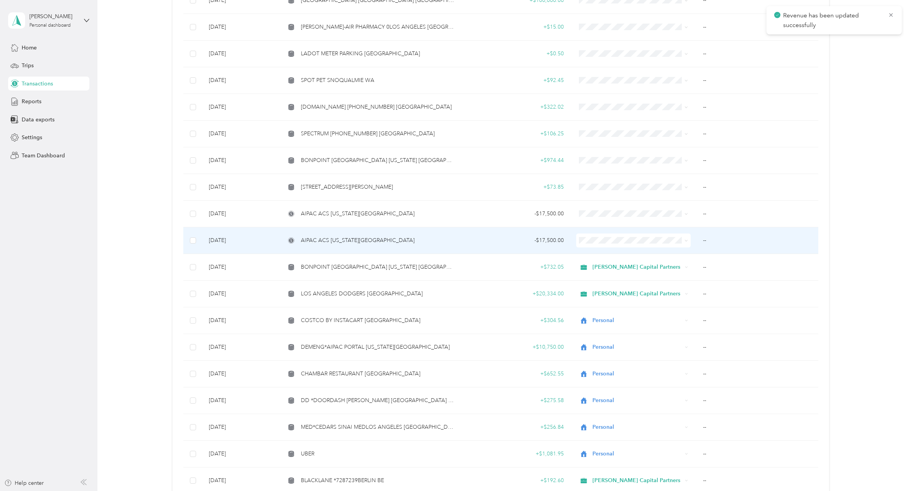
click at [373, 242] on span "AIPAC ACS [US_STATE][GEOGRAPHIC_DATA]" at bounding box center [358, 240] width 114 height 9
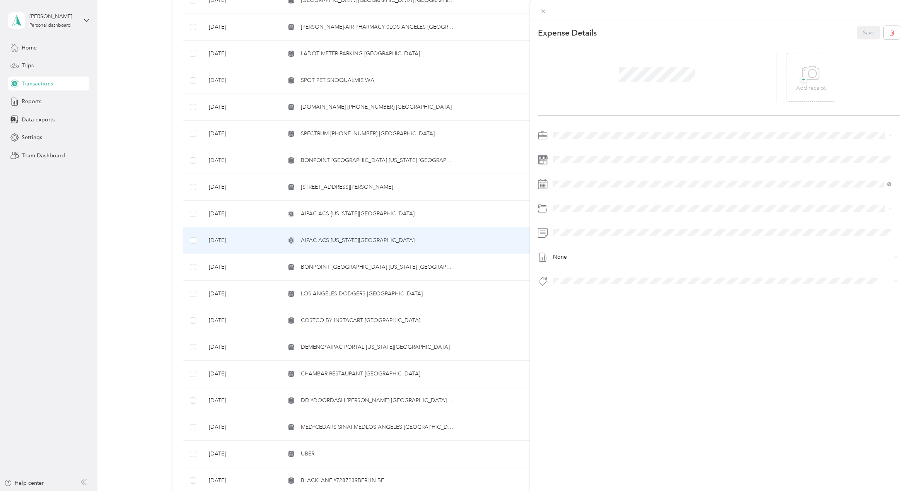
click at [567, 159] on span "Personal" at bounding box center [565, 162] width 20 height 7
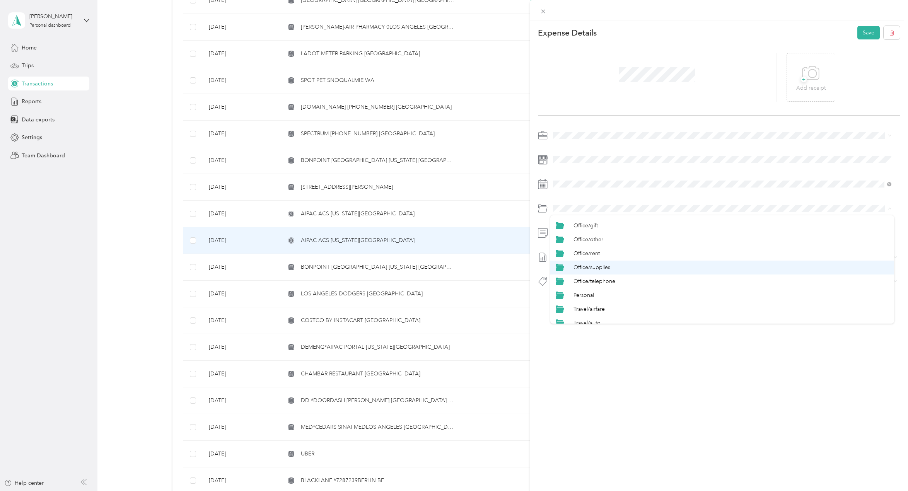
scroll to position [309, 0]
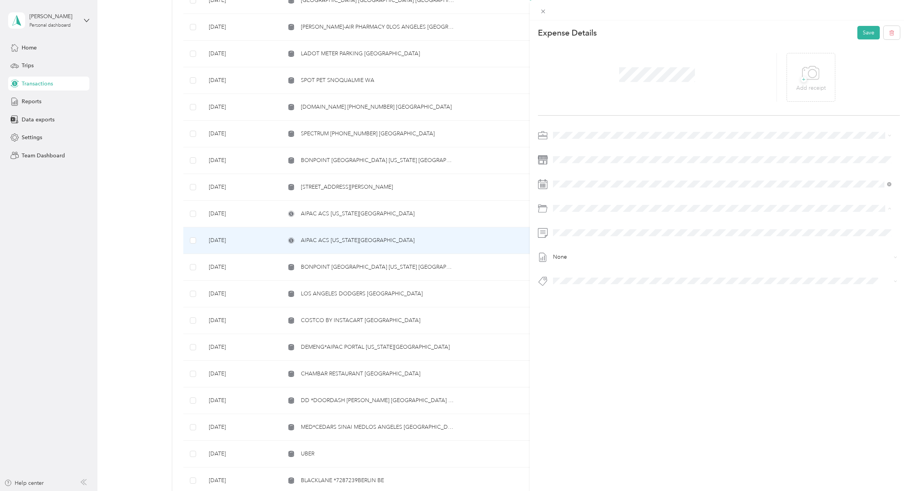
click at [583, 284] on li "Personal" at bounding box center [722, 291] width 344 height 14
click at [573, 335] on button "Personal - Mdh" at bounding box center [576, 340] width 43 height 10
click at [857, 33] on button "Save" at bounding box center [868, 33] width 22 height 14
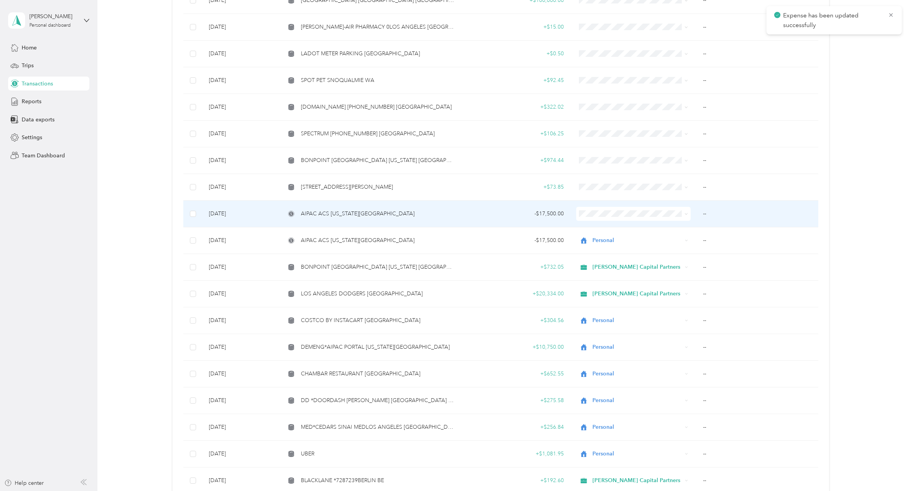
click at [381, 210] on div "AIPAC ACS [US_STATE][GEOGRAPHIC_DATA]" at bounding box center [369, 213] width 169 height 9
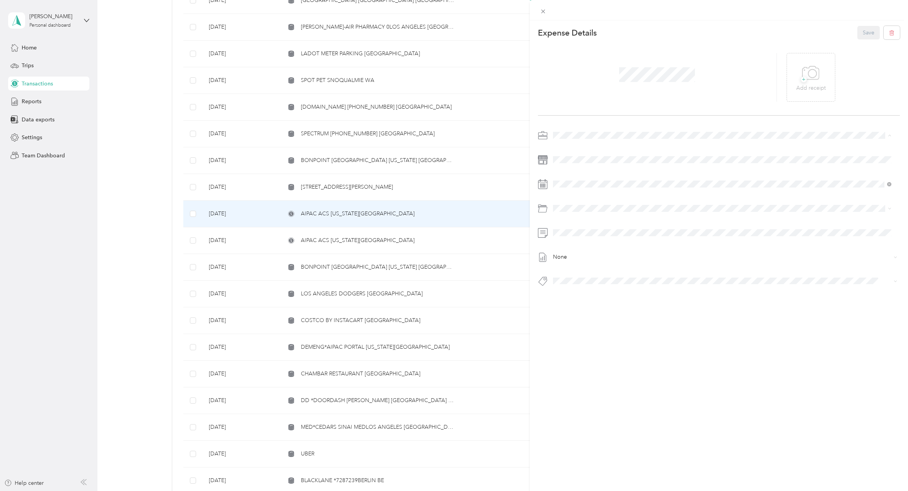
click at [567, 158] on li "Personal" at bounding box center [722, 163] width 344 height 14
click at [581, 248] on div "Personal" at bounding box center [730, 252] width 315 height 8
click at [578, 376] on span "Personal - Mdh" at bounding box center [577, 376] width 32 height 7
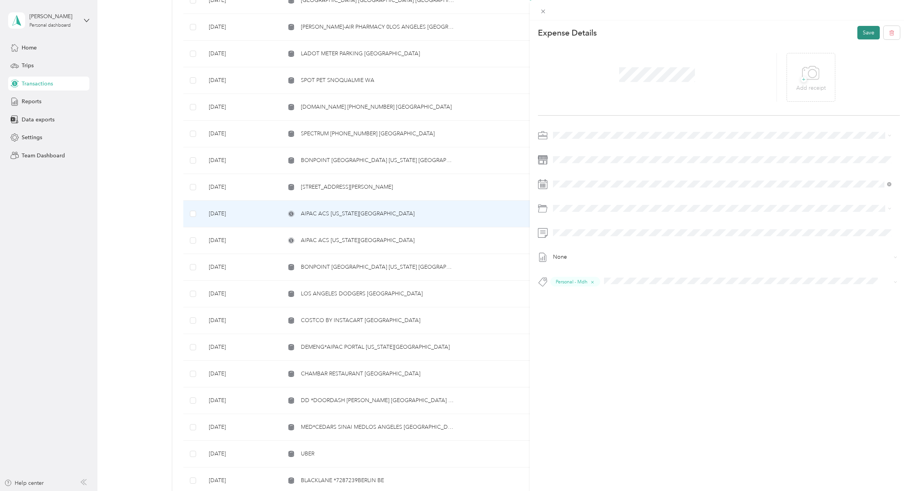
click at [865, 32] on button "Save" at bounding box center [868, 33] width 22 height 14
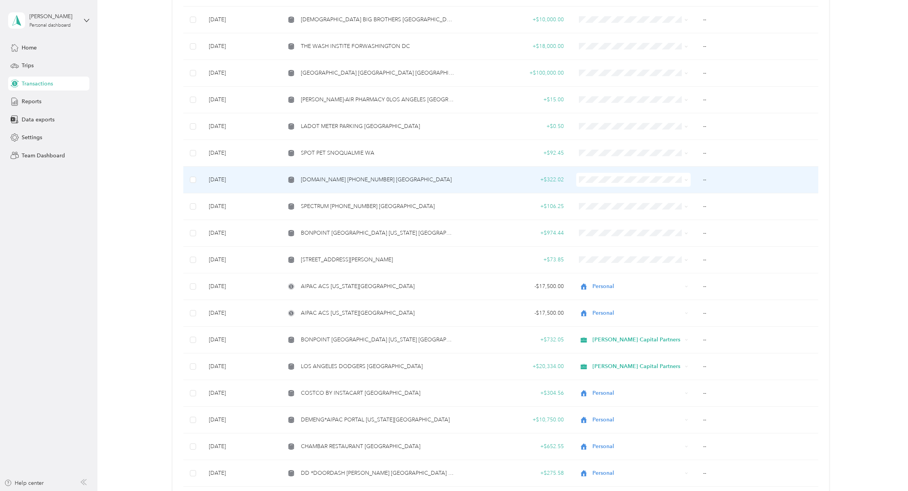
scroll to position [232, 0]
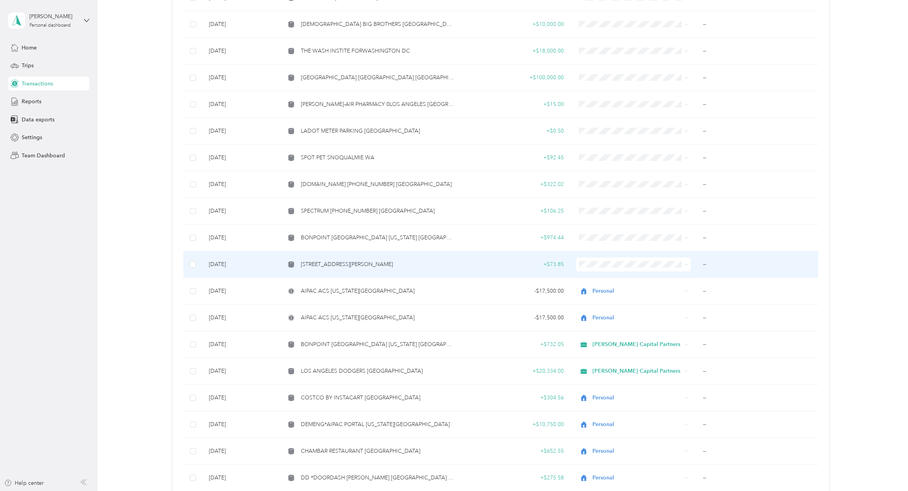
click at [360, 267] on span "[STREET_ADDRESS][PERSON_NAME]" at bounding box center [347, 264] width 92 height 9
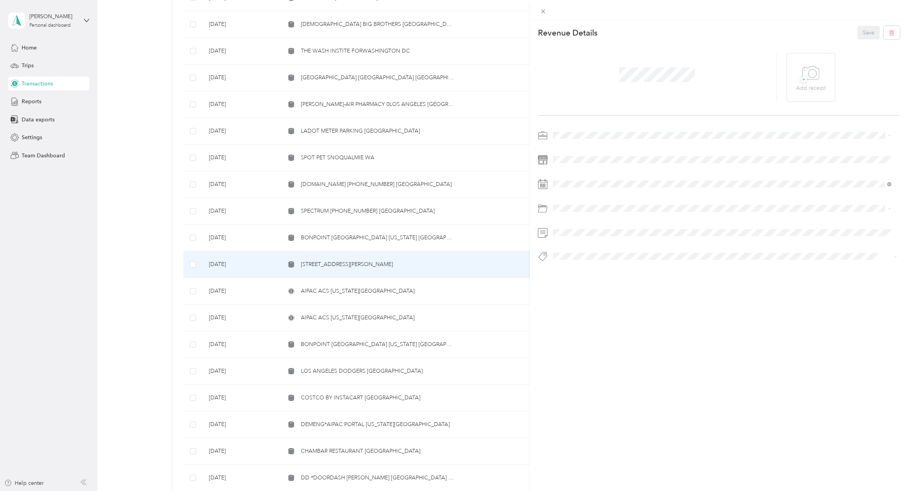
drag, startPoint x: 564, startPoint y: 162, endPoint x: 584, endPoint y: 129, distance: 39.2
click at [564, 162] on span "Personal" at bounding box center [565, 160] width 20 height 7
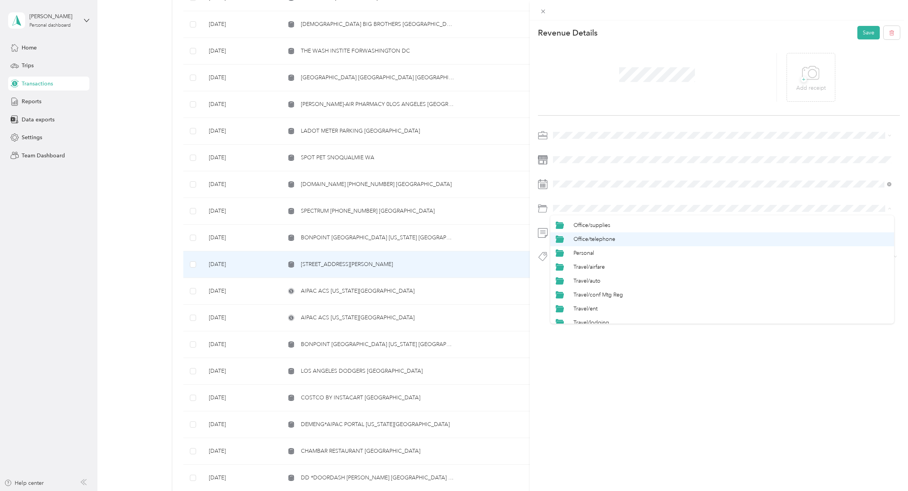
scroll to position [342, 0]
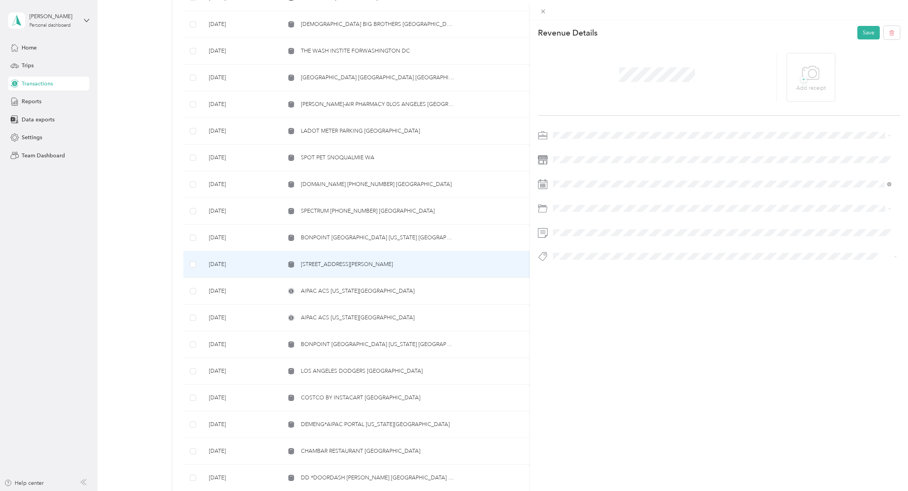
click at [584, 258] on span "Personal" at bounding box center [583, 256] width 20 height 7
click at [578, 271] on button "Personal - Mdh" at bounding box center [576, 270] width 43 height 10
click at [860, 31] on button "Save" at bounding box center [868, 33] width 22 height 14
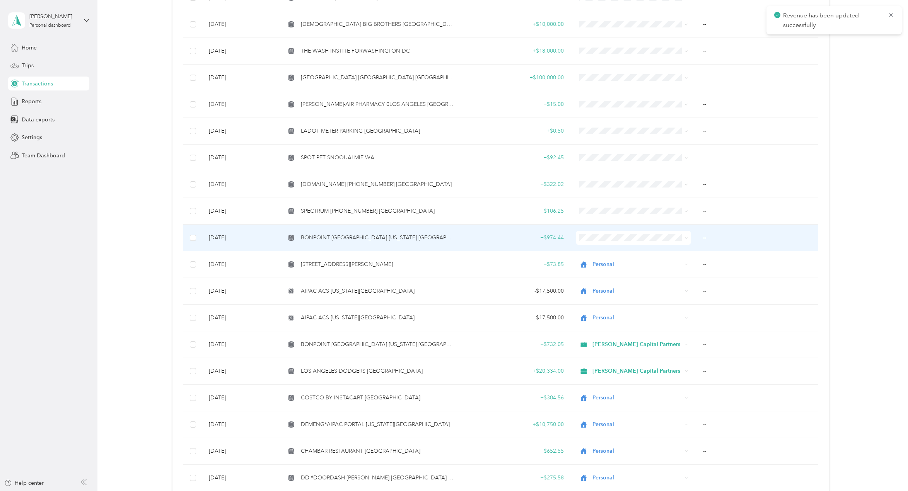
click at [434, 238] on div "BONPOINT [GEOGRAPHIC_DATA] [US_STATE] [GEOGRAPHIC_DATA]" at bounding box center [369, 237] width 169 height 9
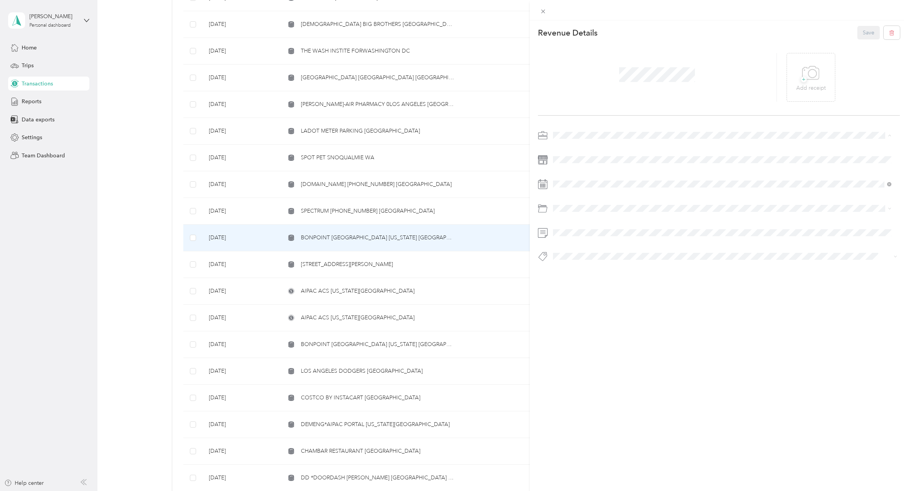
click at [579, 490] on div "This revenue cannot be edited because it is either under review, approved, or p…" at bounding box center [452, 491] width 904 height 0
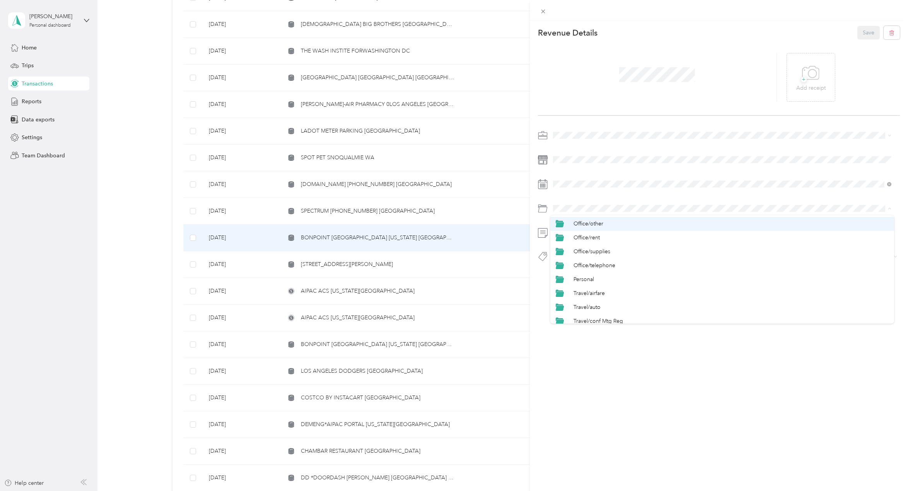
scroll to position [348, 0]
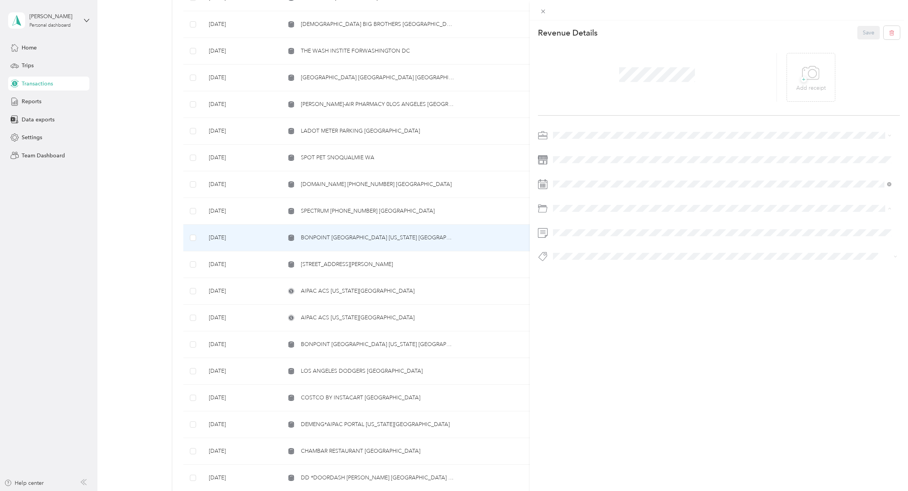
click at [587, 250] on span "Personal" at bounding box center [583, 252] width 20 height 7
click at [588, 273] on li "Personal - Mdh" at bounding box center [722, 269] width 344 height 15
click at [821, 74] on div "+ Add receipt" at bounding box center [810, 78] width 29 height 30
click at [865, 33] on button "Save" at bounding box center [868, 33] width 22 height 14
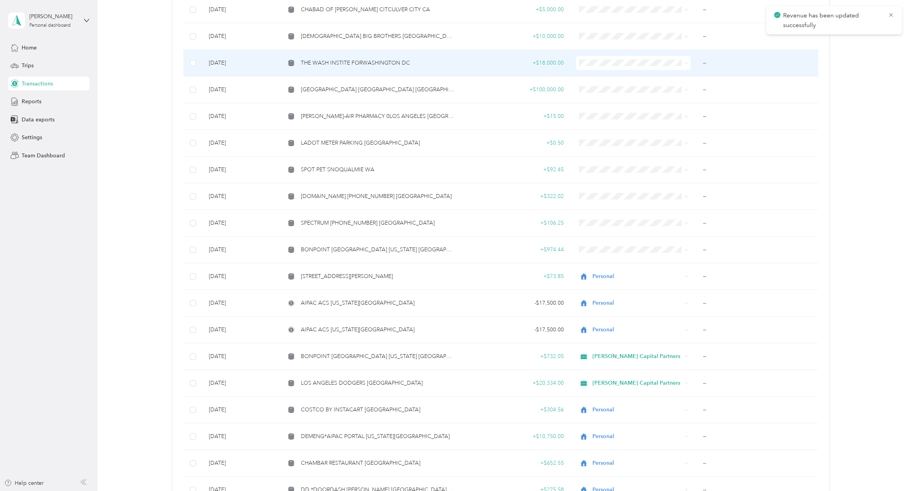
scroll to position [193, 0]
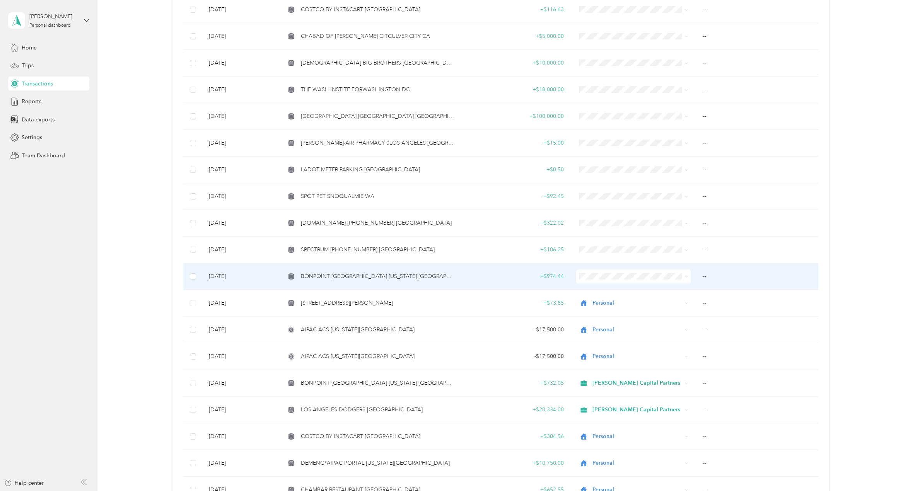
click at [609, 300] on span "Personal" at bounding box center [639, 302] width 90 height 8
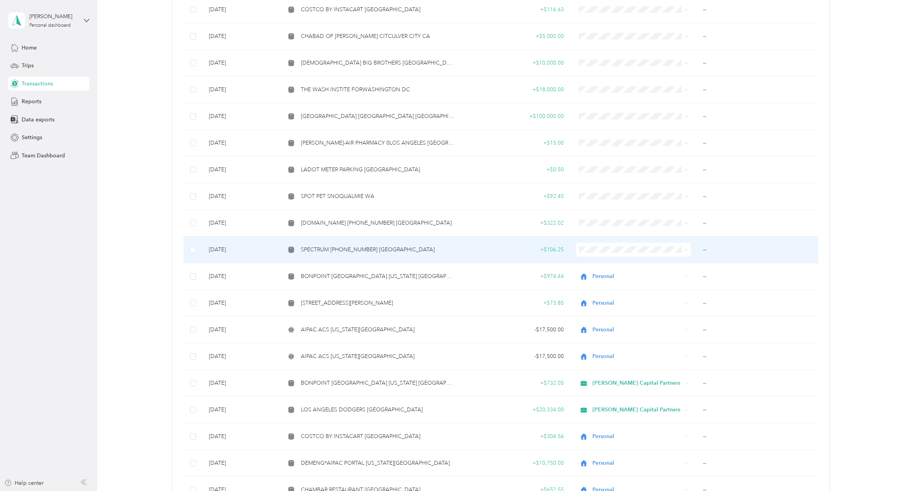
click at [363, 252] on span "SPECTRUM [PHONE_NUMBER] [GEOGRAPHIC_DATA]" at bounding box center [368, 249] width 134 height 9
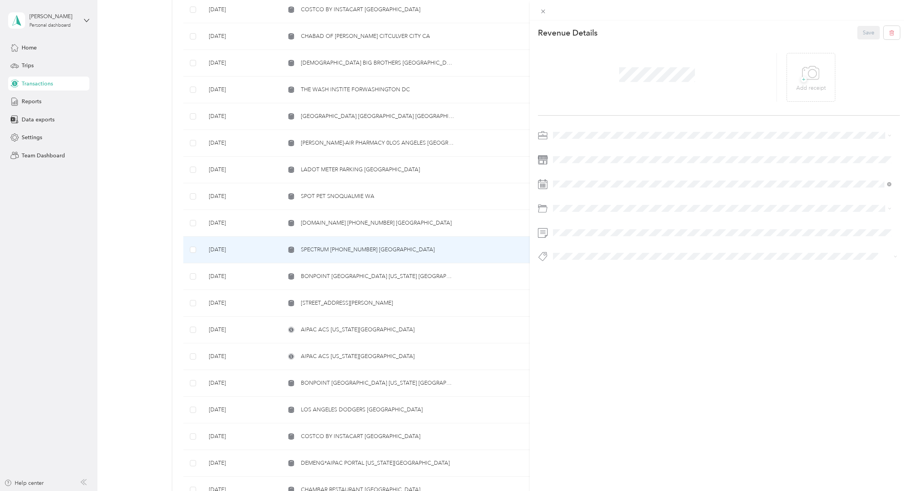
click at [584, 147] on span "[PERSON_NAME] Capital Partners" at bounding box center [596, 148] width 82 height 7
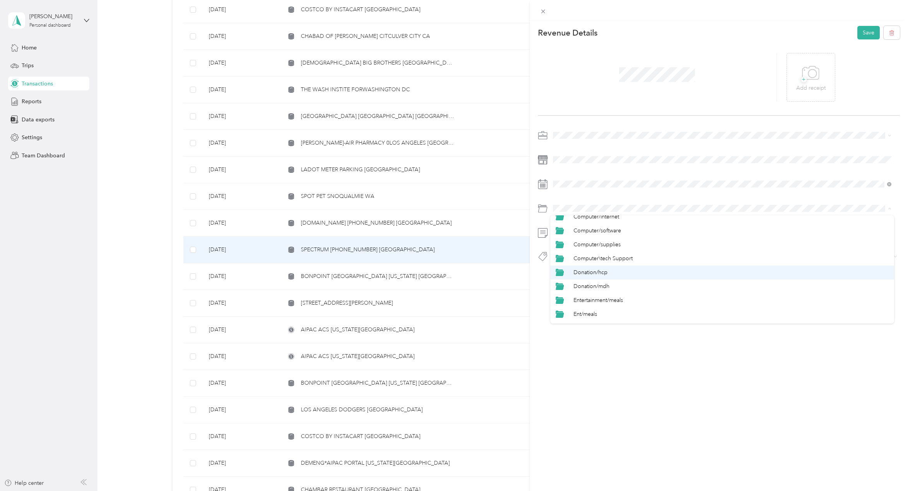
scroll to position [116, 0]
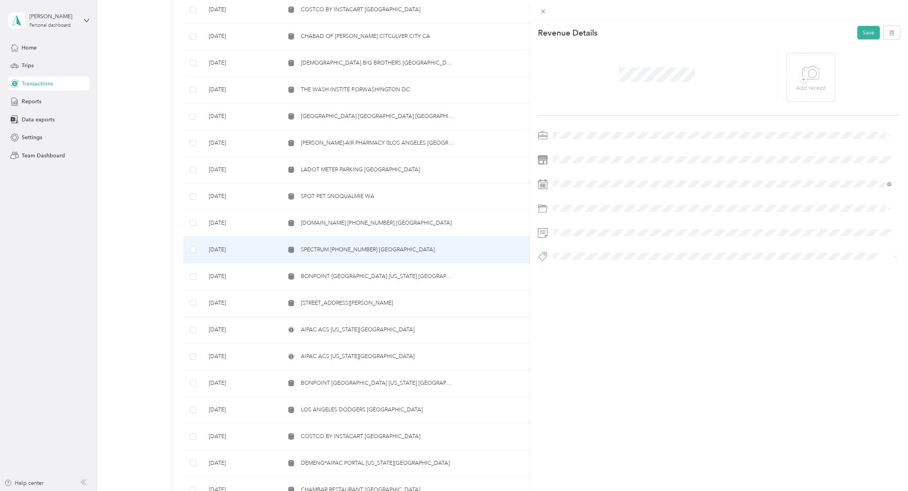
click at [606, 218] on span "Computer/internet" at bounding box center [596, 218] width 46 height 7
click at [576, 269] on span "Hcp 100" at bounding box center [570, 270] width 18 height 7
click at [860, 34] on button "Save" at bounding box center [868, 33] width 22 height 14
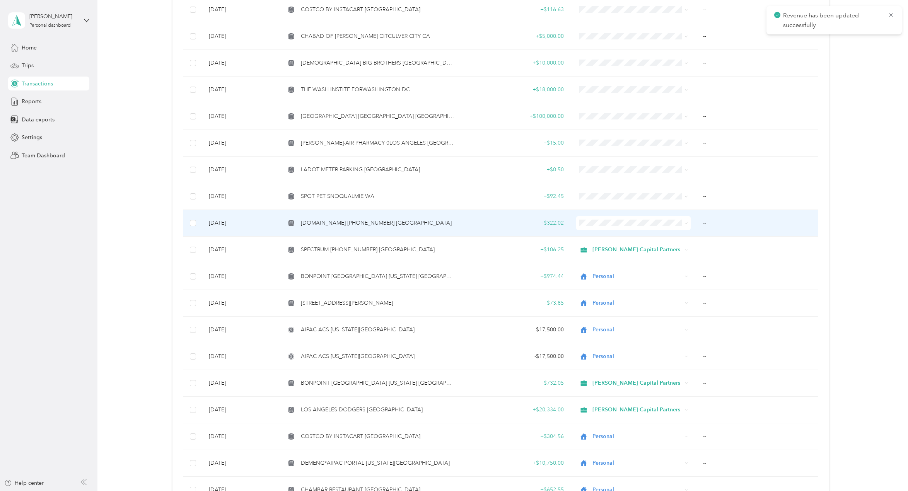
click at [370, 223] on span "[DOMAIN_NAME] [PHONE_NUMBER] [GEOGRAPHIC_DATA]" at bounding box center [376, 223] width 151 height 9
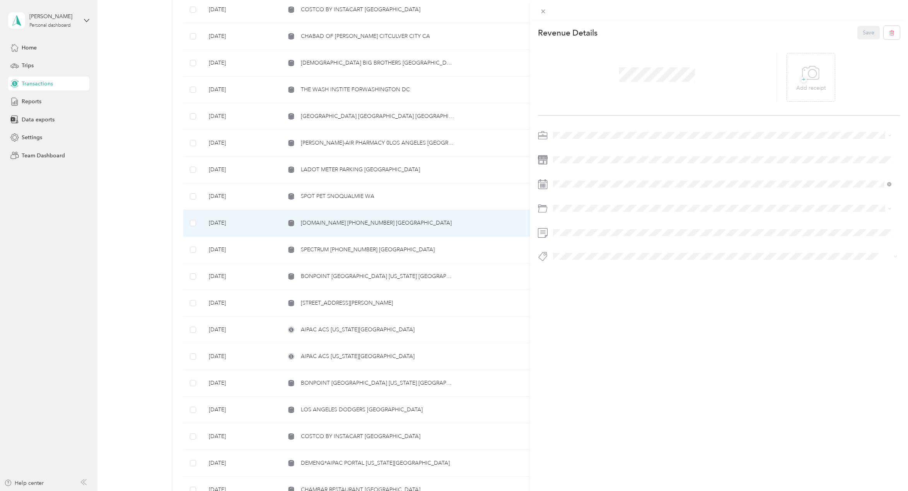
click at [572, 163] on li "Personal" at bounding box center [722, 161] width 344 height 14
click at [593, 203] on span at bounding box center [724, 208] width 349 height 12
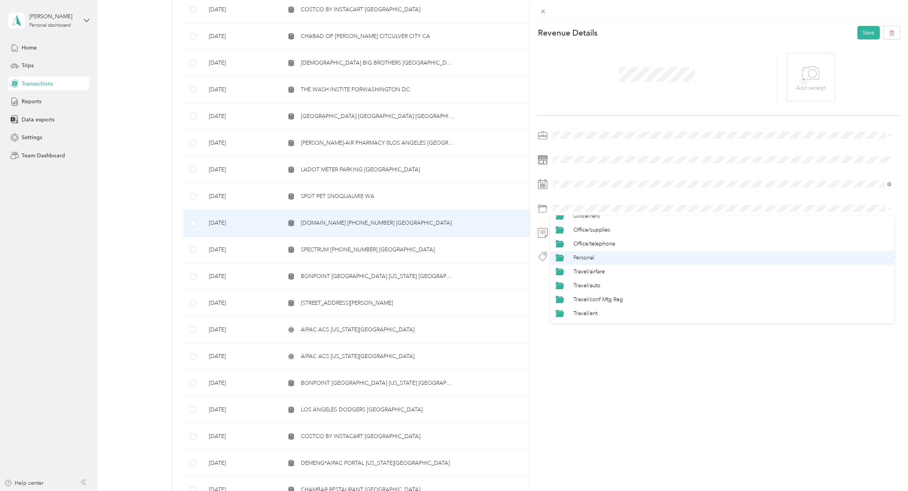
scroll to position [348, 0]
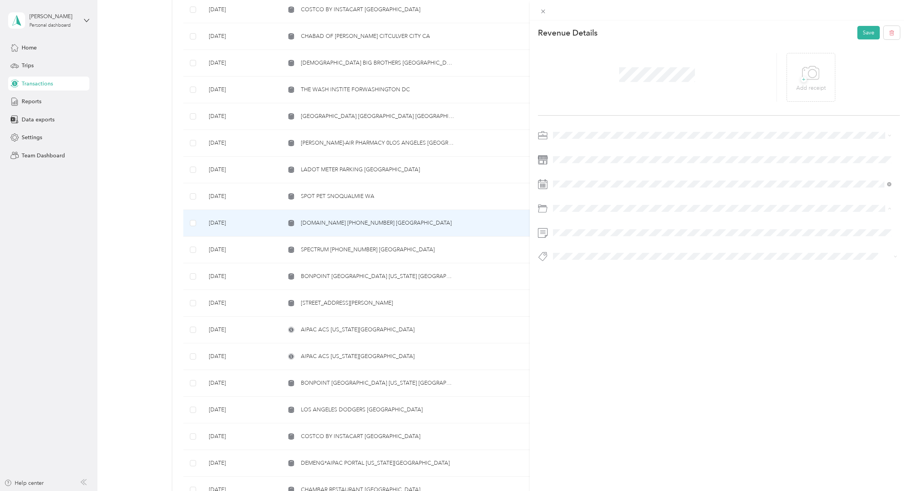
click at [585, 250] on span "Personal" at bounding box center [583, 252] width 20 height 7
click at [581, 268] on span "Personal - Mdh" at bounding box center [577, 270] width 32 height 7
click at [860, 34] on button "Save" at bounding box center [868, 33] width 22 height 14
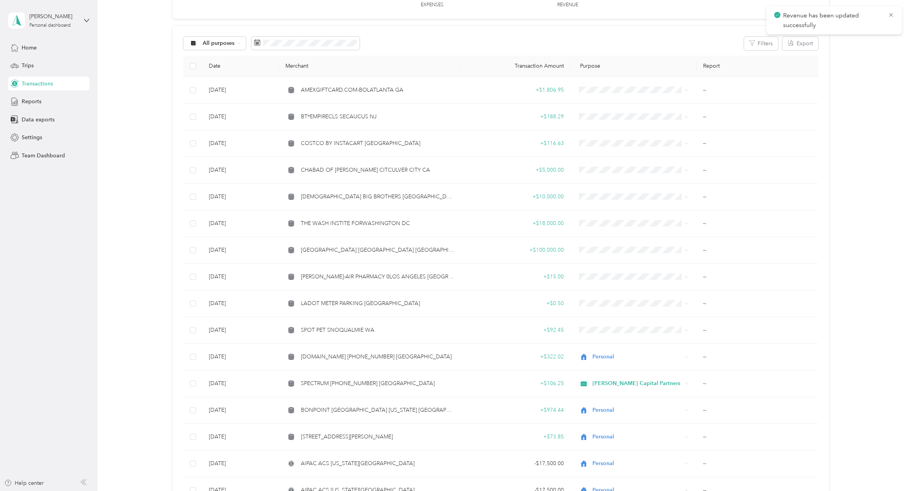
scroll to position [77, 0]
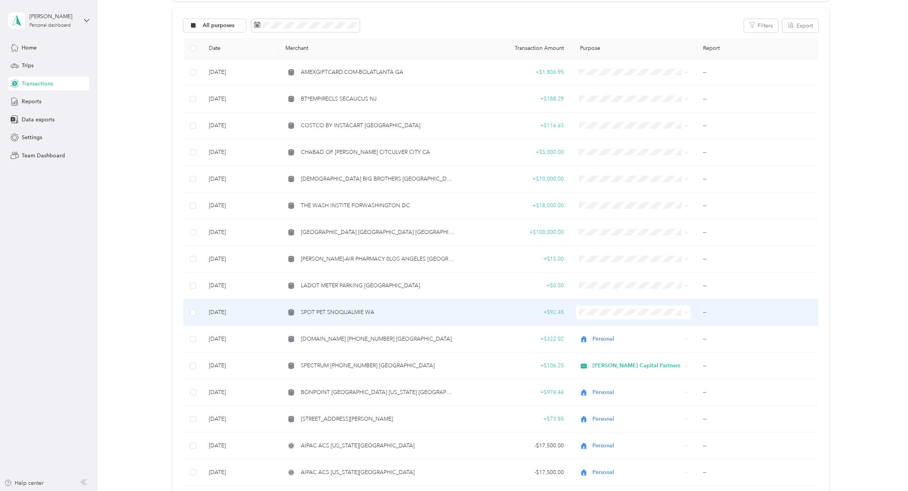
click at [358, 310] on span "SPOT PET SNOQUALMIE WA" at bounding box center [337, 312] width 73 height 9
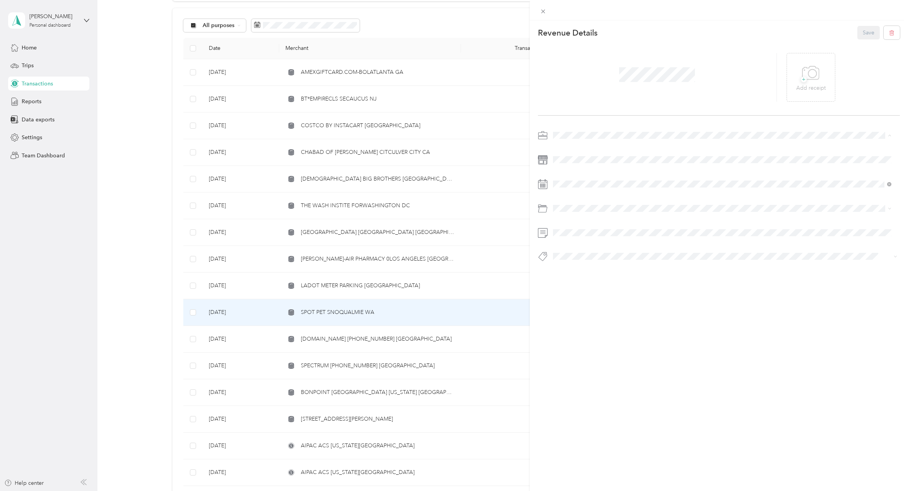
drag, startPoint x: 572, startPoint y: 161, endPoint x: 608, endPoint y: 124, distance: 51.4
click at [572, 160] on span "Personal" at bounding box center [565, 162] width 20 height 7
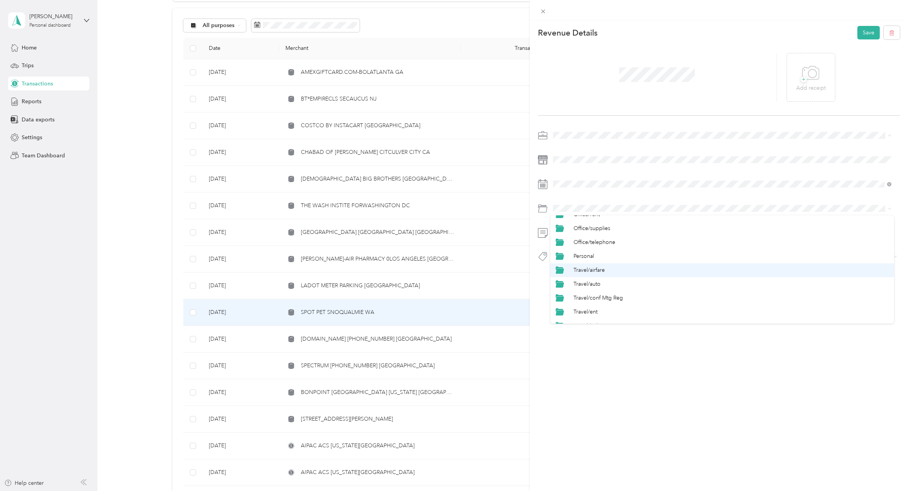
scroll to position [348, 0]
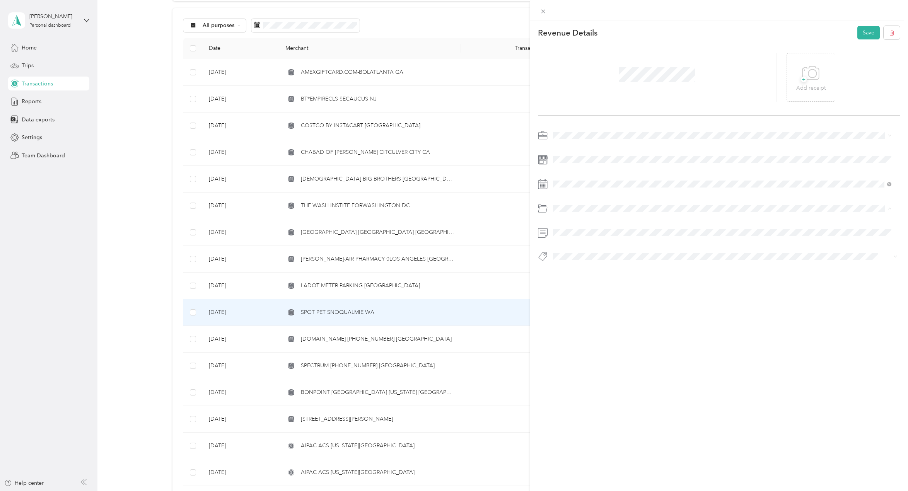
click at [586, 246] on li "Personal" at bounding box center [722, 252] width 344 height 14
click at [574, 269] on span "Hcp 100" at bounding box center [570, 270] width 18 height 7
click at [858, 33] on button "Save" at bounding box center [868, 33] width 22 height 14
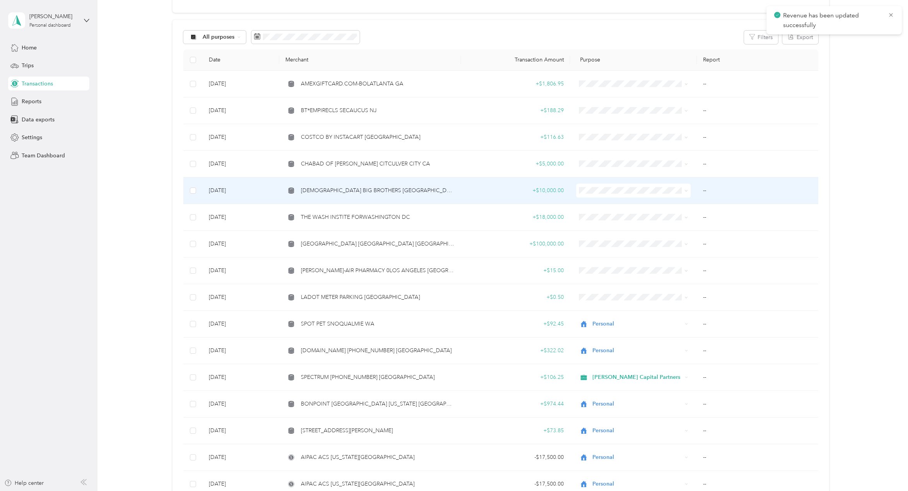
scroll to position [39, 0]
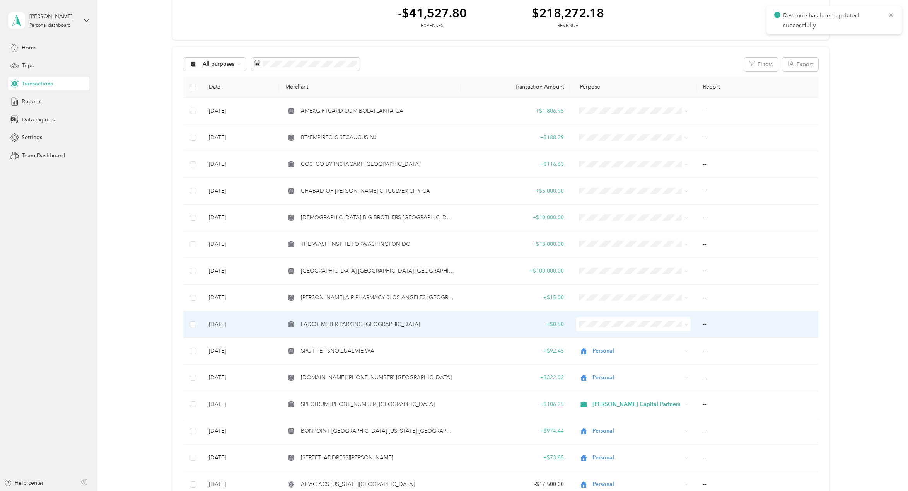
click at [367, 329] on td "LADOT METER PARKING [GEOGRAPHIC_DATA]" at bounding box center [370, 324] width 182 height 27
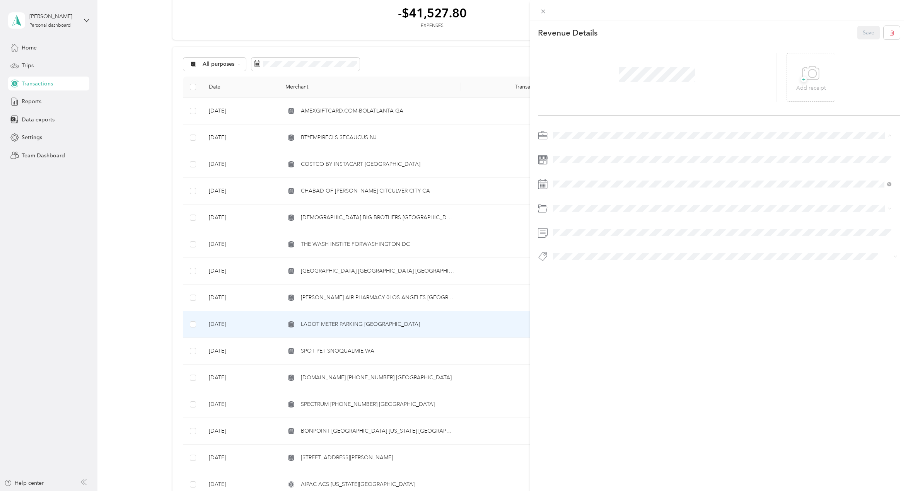
click at [576, 147] on span "[PERSON_NAME] Capital Partners" at bounding box center [596, 149] width 82 height 7
click at [601, 266] on span "Auto/tolls Parking" at bounding box center [594, 266] width 43 height 7
click at [575, 262] on li "Hcp 100" at bounding box center [722, 269] width 344 height 15
click at [573, 229] on span at bounding box center [724, 232] width 349 height 12
click at [862, 32] on button "Save" at bounding box center [868, 33] width 22 height 14
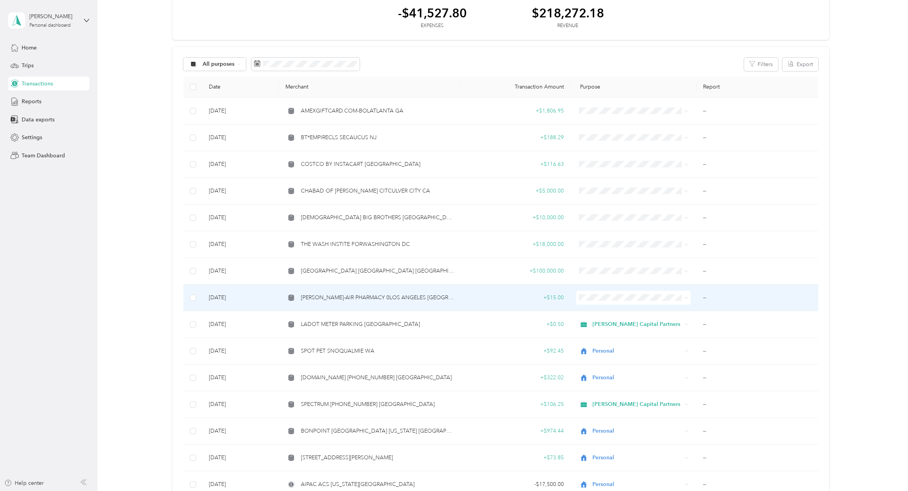
click at [386, 295] on span "[PERSON_NAME]-AIR PHARMACY 0LOS ANGELES [GEOGRAPHIC_DATA]" at bounding box center [377, 297] width 153 height 9
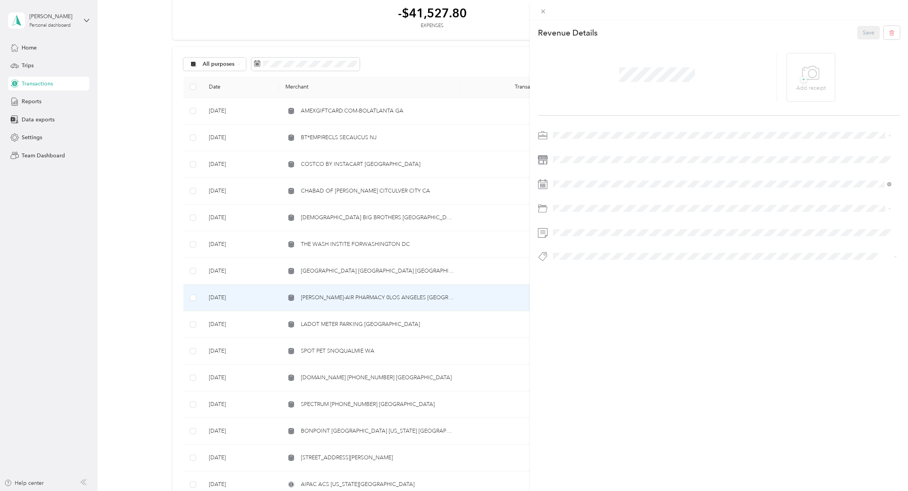
drag, startPoint x: 573, startPoint y: 155, endPoint x: 608, endPoint y: 142, distance: 37.5
click at [573, 156] on li "Personal" at bounding box center [722, 163] width 344 height 14
click at [583, 252] on span "Personal" at bounding box center [583, 252] width 20 height 7
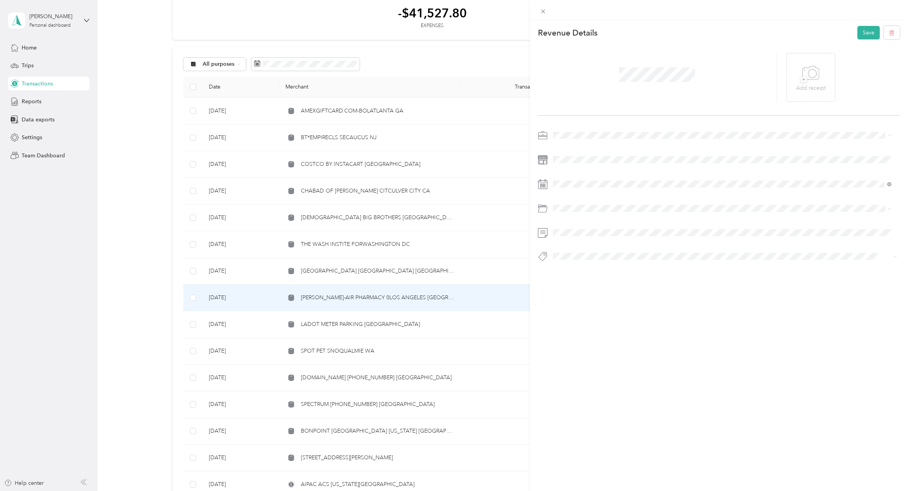
click at [579, 354] on button "Personal - Mdh" at bounding box center [576, 354] width 43 height 10
click at [867, 36] on button "Save" at bounding box center [868, 33] width 22 height 14
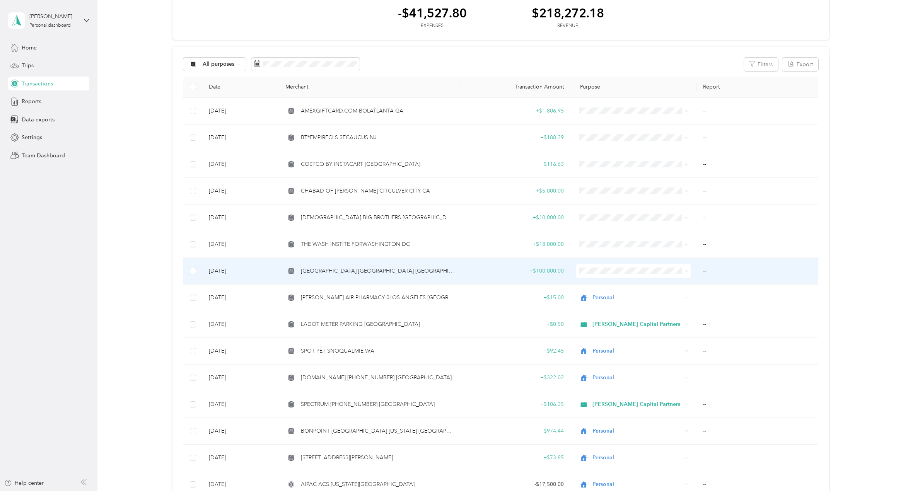
click at [605, 299] on span "Personal" at bounding box center [639, 297] width 90 height 8
click at [443, 273] on div "[GEOGRAPHIC_DATA] [GEOGRAPHIC_DATA] [GEOGRAPHIC_DATA]" at bounding box center [369, 271] width 169 height 9
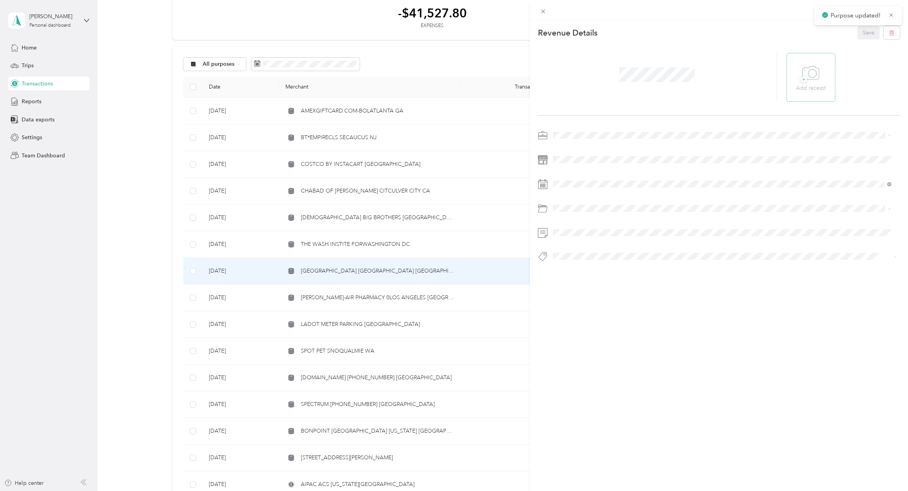
click at [810, 71] on icon at bounding box center [810, 73] width 17 height 21
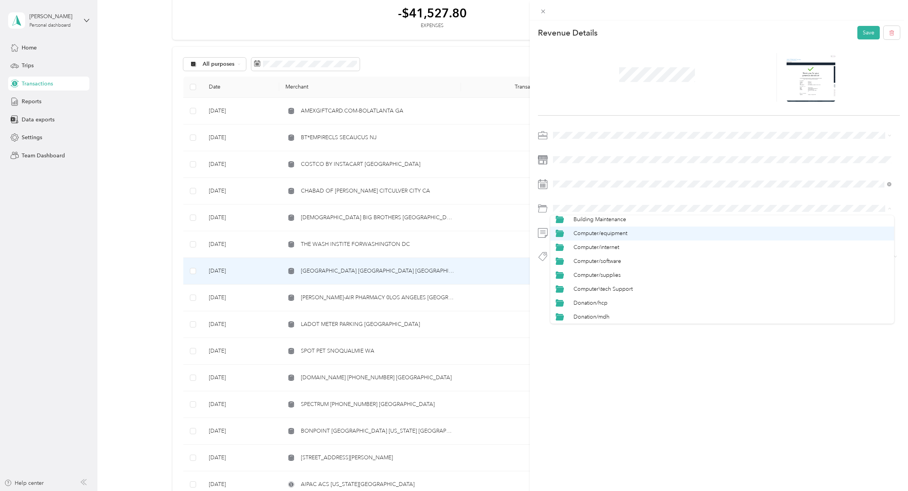
scroll to position [116, 0]
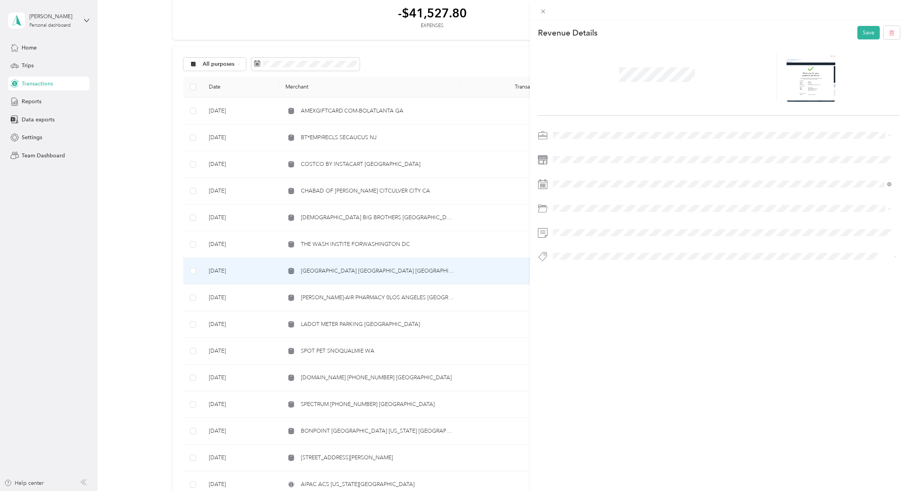
click at [592, 288] on span "Donation/mdh" at bounding box center [591, 287] width 36 height 7
click at [572, 269] on span "Hcp 100" at bounding box center [570, 270] width 18 height 7
click at [862, 30] on button "Save" at bounding box center [868, 33] width 22 height 14
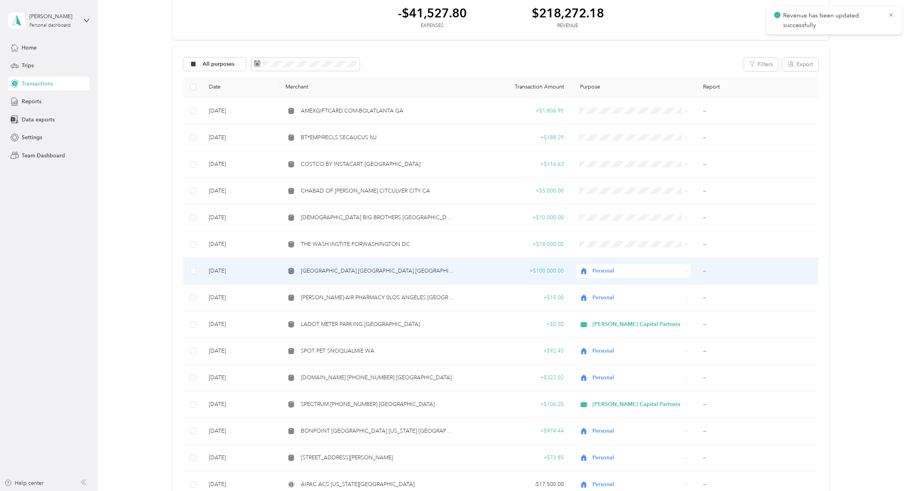
click at [374, 271] on span "[GEOGRAPHIC_DATA] [GEOGRAPHIC_DATA] [GEOGRAPHIC_DATA]" at bounding box center [377, 271] width 153 height 9
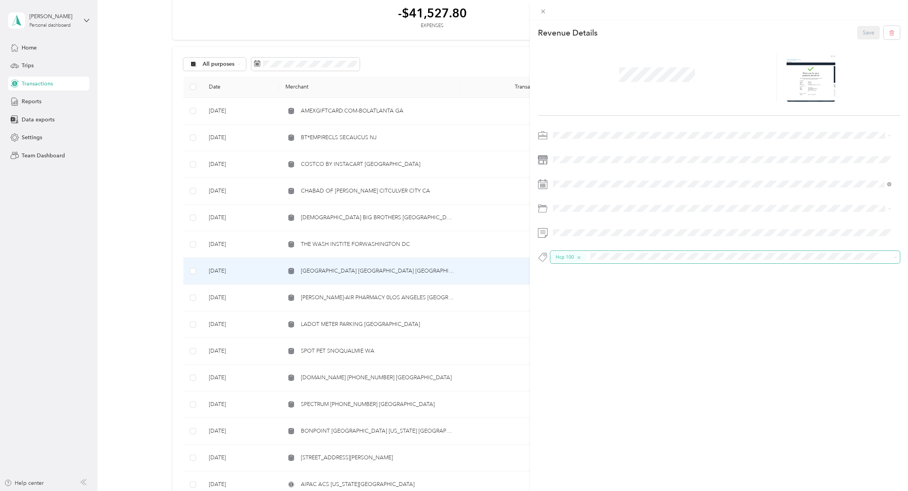
click at [580, 257] on icon "button" at bounding box center [578, 257] width 5 height 5
click at [586, 268] on span "Personal - Mdh" at bounding box center [577, 270] width 32 height 7
click at [863, 28] on button "Save" at bounding box center [868, 33] width 22 height 14
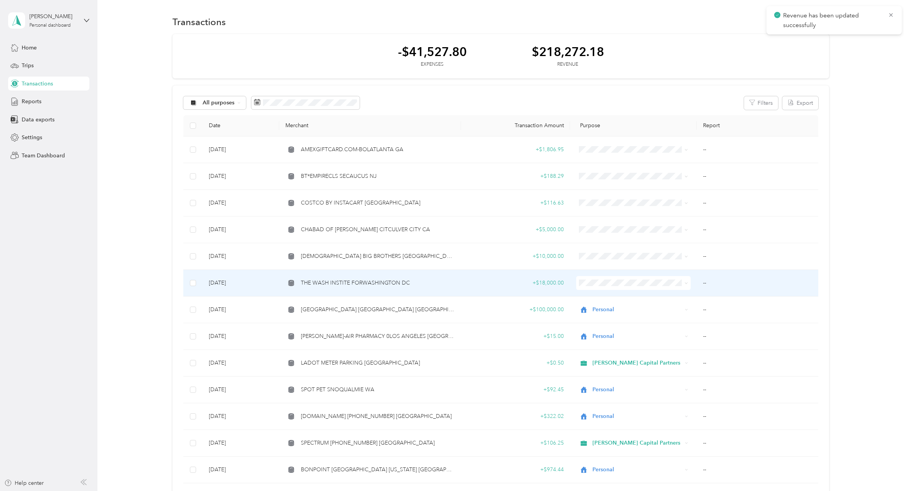
click at [348, 288] on td "THE WASH INSTITE FORWASHINGTON DC" at bounding box center [370, 283] width 182 height 27
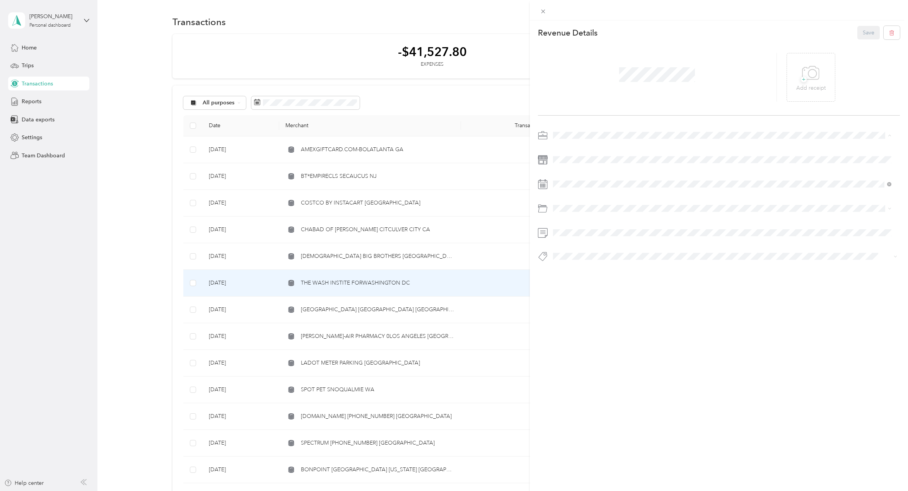
drag, startPoint x: 565, startPoint y: 161, endPoint x: 599, endPoint y: 114, distance: 58.3
click at [565, 160] on span "Personal" at bounding box center [565, 162] width 20 height 7
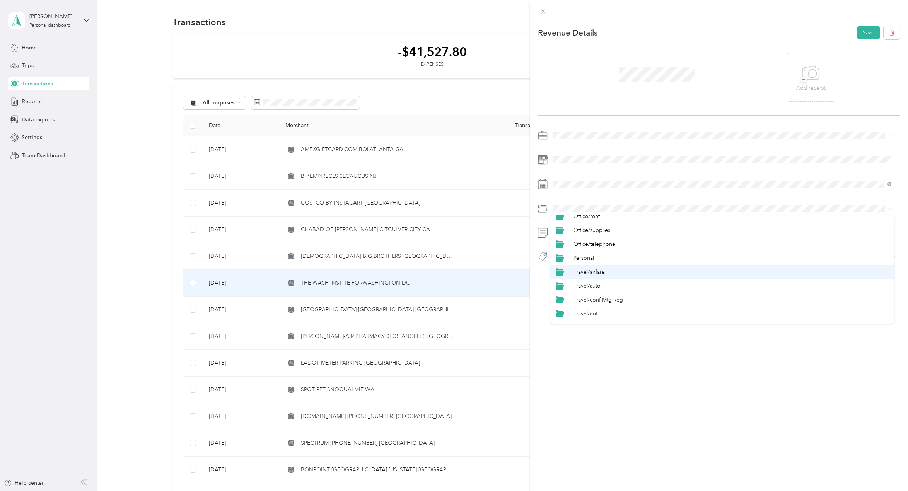
scroll to position [348, 0]
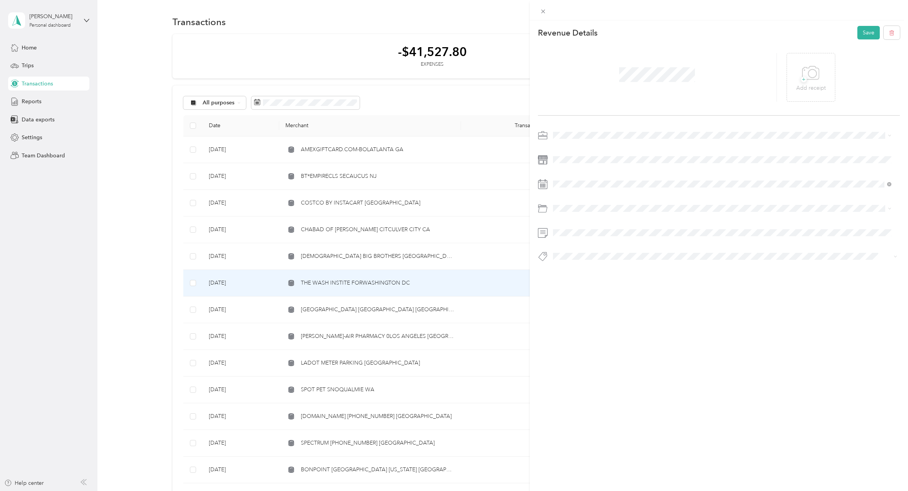
click at [590, 253] on div "Personal" at bounding box center [721, 249] width 333 height 9
click at [589, 260] on span at bounding box center [718, 256] width 337 height 8
click at [584, 275] on ol "10150 Jefferson 3958 Ince [GEOGRAPHIC_DATA][US_STATE][PERSON_NAME] Media Hub [G…" at bounding box center [722, 315] width 344 height 108
click at [809, 70] on icon at bounding box center [810, 73] width 17 height 21
click at [865, 35] on button "Save" at bounding box center [868, 33] width 22 height 14
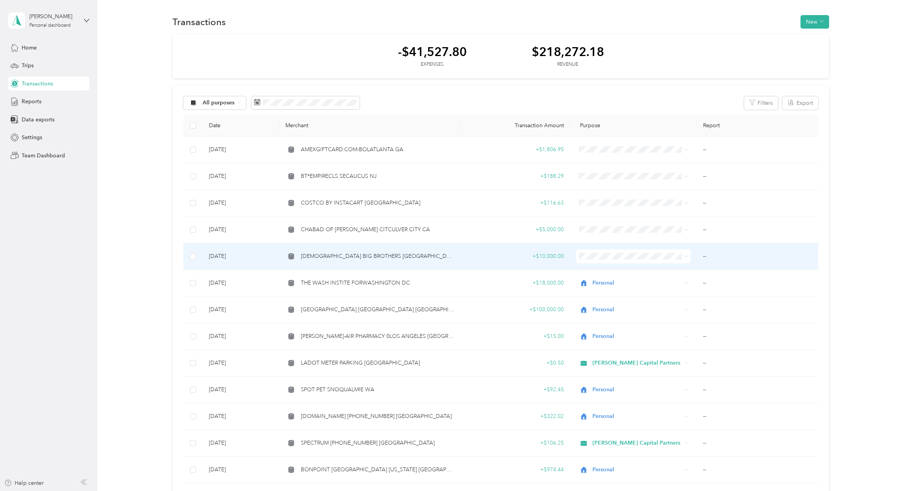
click at [339, 264] on td "[DEMOGRAPHIC_DATA] BIG BROTHERS [GEOGRAPHIC_DATA] [GEOGRAPHIC_DATA]" at bounding box center [370, 256] width 182 height 27
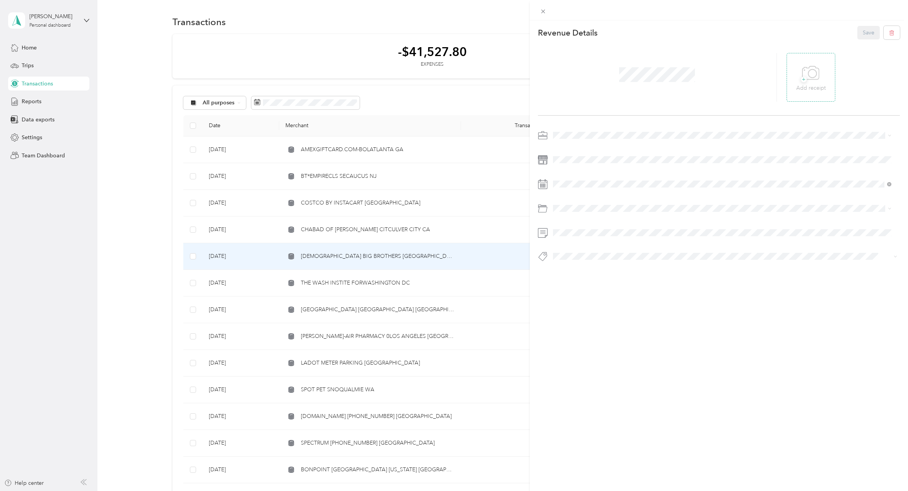
click at [813, 69] on icon at bounding box center [810, 73] width 17 height 21
drag, startPoint x: 578, startPoint y: 148, endPoint x: 598, endPoint y: 138, distance: 22.5
click at [581, 146] on span "[PERSON_NAME] Capital Partners" at bounding box center [596, 149] width 82 height 7
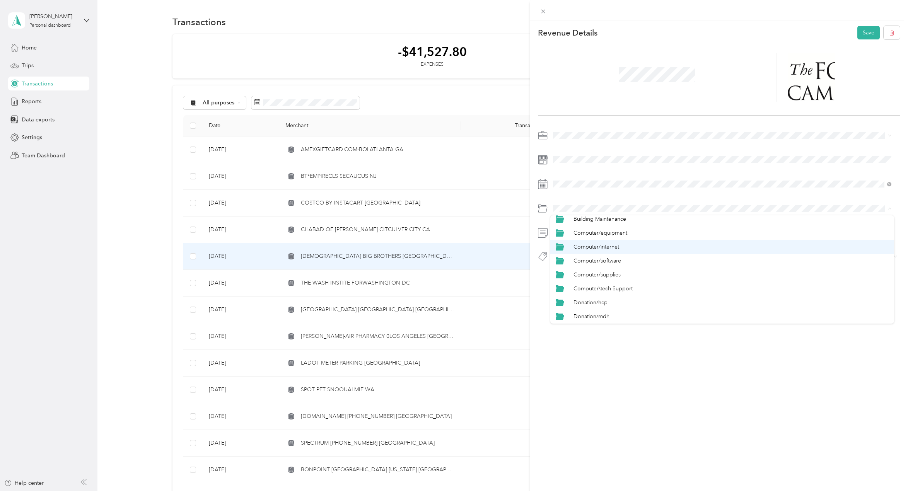
scroll to position [116, 0]
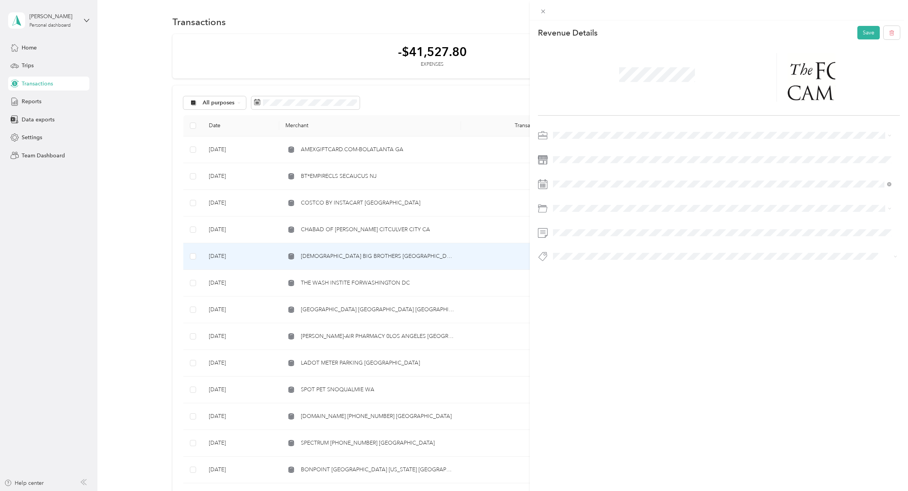
click at [600, 273] on span "Donation/hcp" at bounding box center [590, 272] width 34 height 7
click at [569, 267] on span "Hcp 100" at bounding box center [570, 270] width 18 height 7
click at [869, 34] on button "Save" at bounding box center [868, 33] width 22 height 14
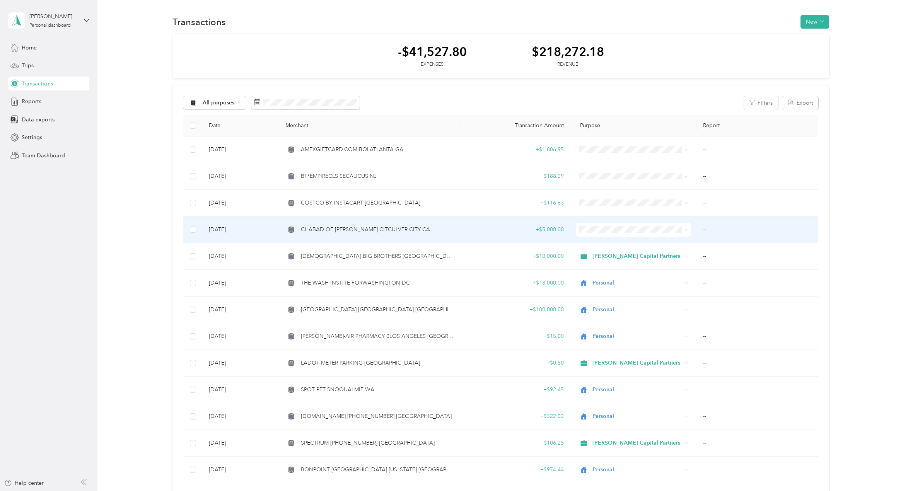
click at [366, 226] on span "CHABAD OF [PERSON_NAME] CITCULVER CITY CA" at bounding box center [365, 229] width 129 height 9
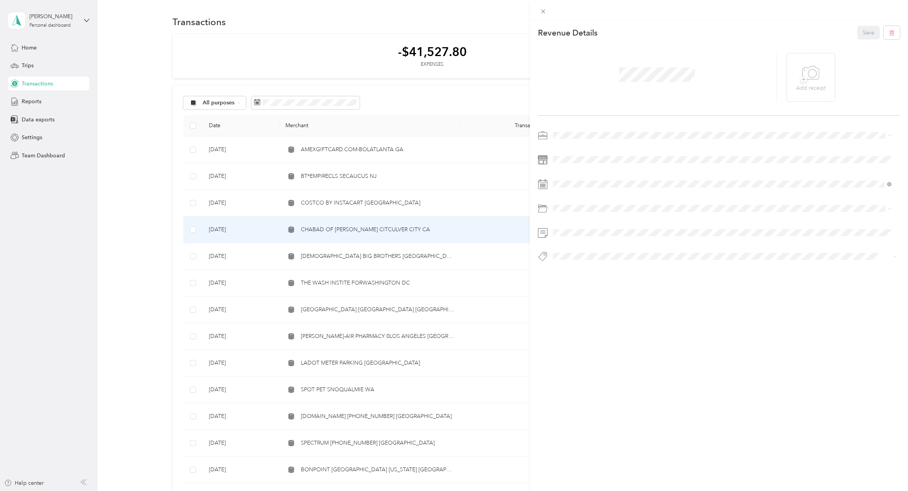
click at [580, 150] on div "[PERSON_NAME] Capital Partners" at bounding box center [721, 147] width 333 height 8
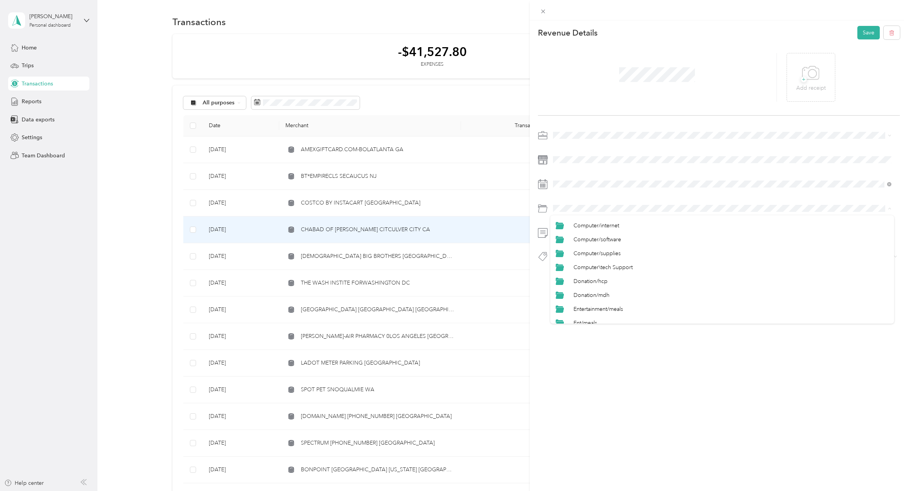
scroll to position [116, 0]
click at [587, 271] on div "Donation/hcp" at bounding box center [721, 275] width 333 height 9
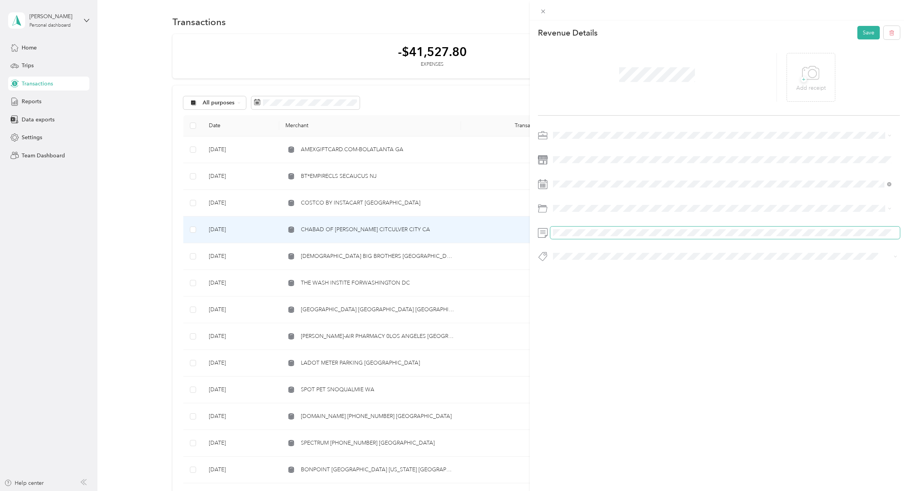
click at [581, 228] on span at bounding box center [724, 232] width 349 height 12
drag, startPoint x: 565, startPoint y: 265, endPoint x: 655, endPoint y: 189, distance: 117.4
click at [570, 262] on li "Hcp 100" at bounding box center [722, 269] width 344 height 15
click at [816, 68] on div "+ Add receipt" at bounding box center [810, 78] width 29 height 30
click at [865, 36] on button "Save" at bounding box center [868, 33] width 22 height 14
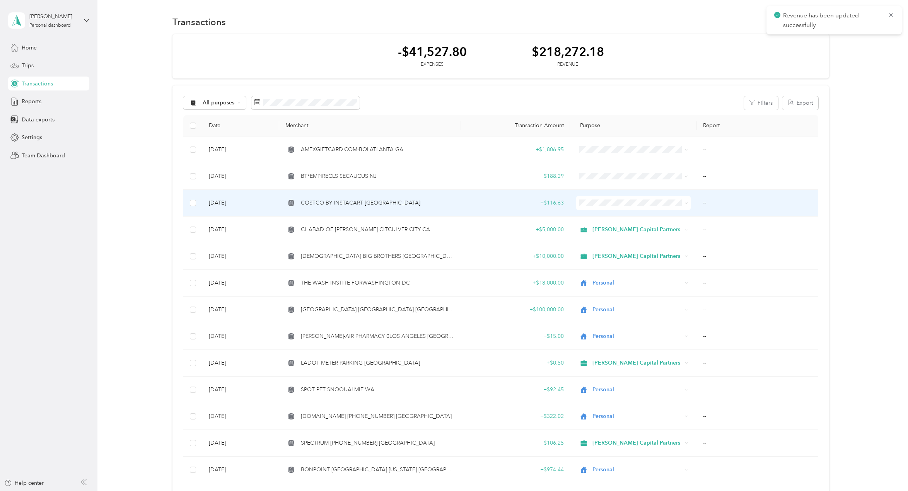
click at [353, 197] on td "COSTCO BY INSTACART [GEOGRAPHIC_DATA]" at bounding box center [370, 203] width 182 height 27
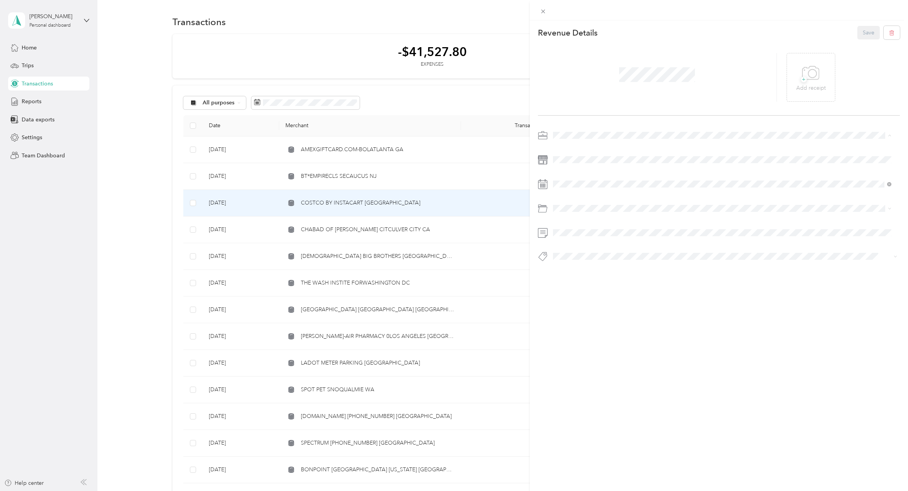
drag, startPoint x: 569, startPoint y: 161, endPoint x: 624, endPoint y: 115, distance: 71.9
click at [570, 160] on span "Personal" at bounding box center [565, 162] width 20 height 7
click at [580, 250] on span "Personal" at bounding box center [583, 252] width 20 height 7
click at [567, 268] on span "Hcp 100" at bounding box center [570, 270] width 18 height 7
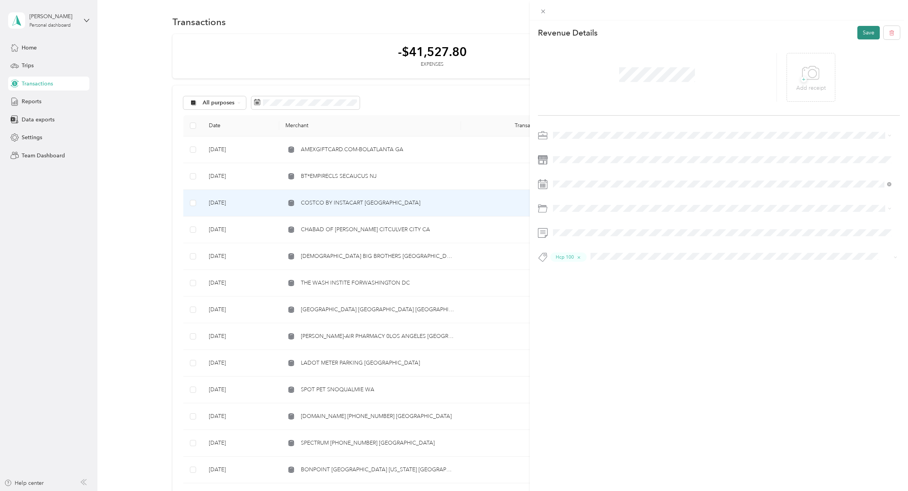
click at [862, 29] on button "Save" at bounding box center [868, 33] width 22 height 14
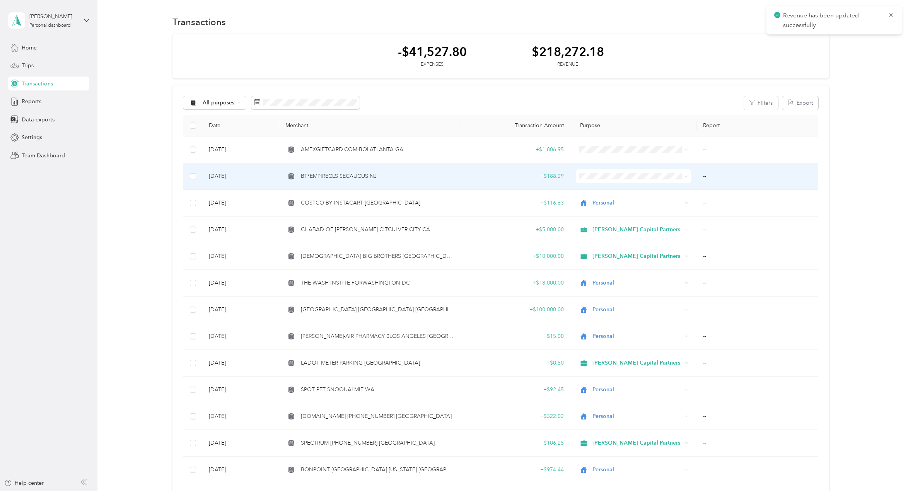
click at [328, 176] on span "BT*EMPIRECLS SECAUCUS NJ" at bounding box center [339, 176] width 76 height 9
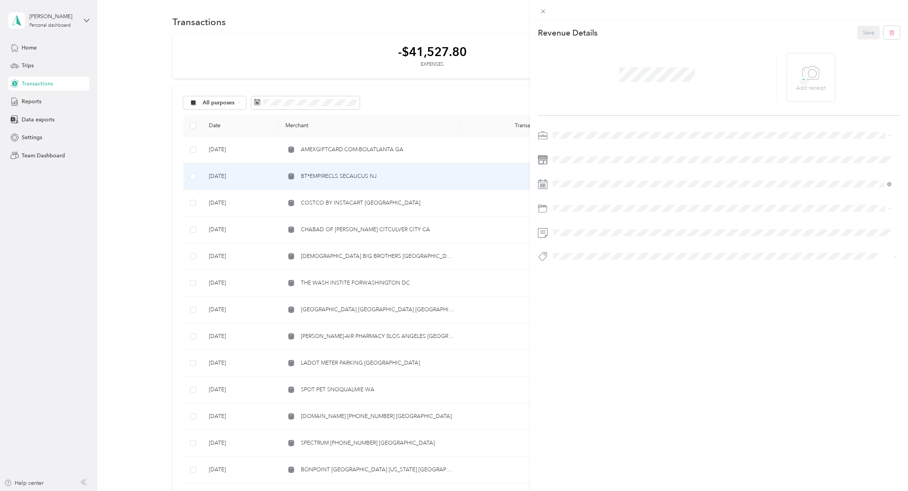
click at [569, 160] on span "Personal" at bounding box center [565, 162] width 20 height 7
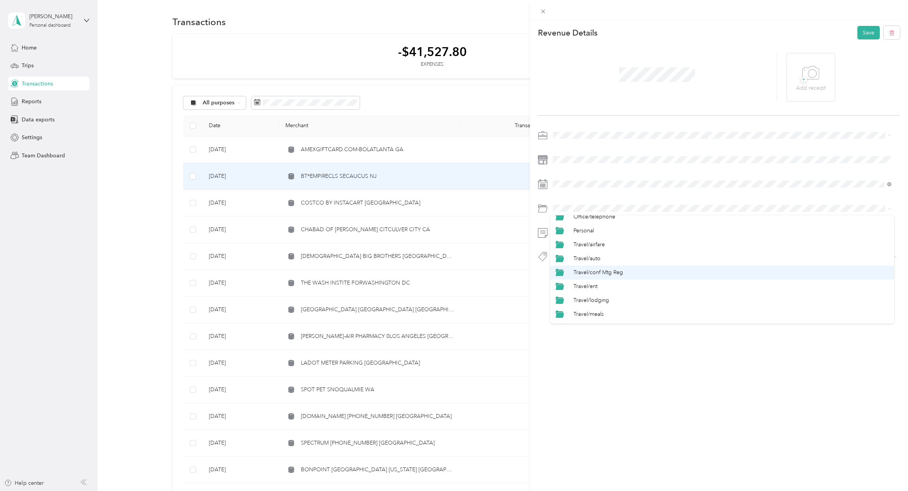
scroll to position [304, 0]
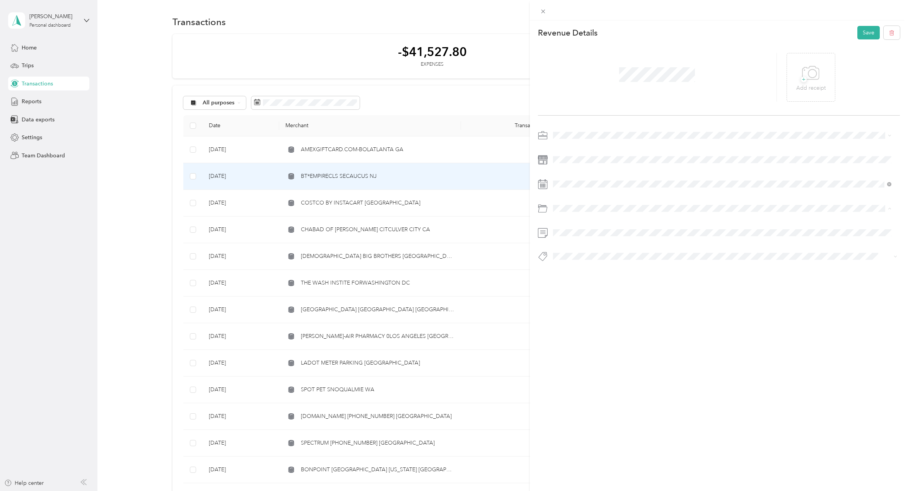
drag, startPoint x: 584, startPoint y: 299, endPoint x: 589, endPoint y: 291, distance: 9.0
click at [584, 298] on li "Personal" at bounding box center [722, 296] width 344 height 14
click at [577, 228] on span at bounding box center [724, 232] width 349 height 12
click at [569, 265] on button "Personal - Mdh" at bounding box center [576, 268] width 43 height 10
click at [857, 31] on button "Save" at bounding box center [868, 33] width 22 height 14
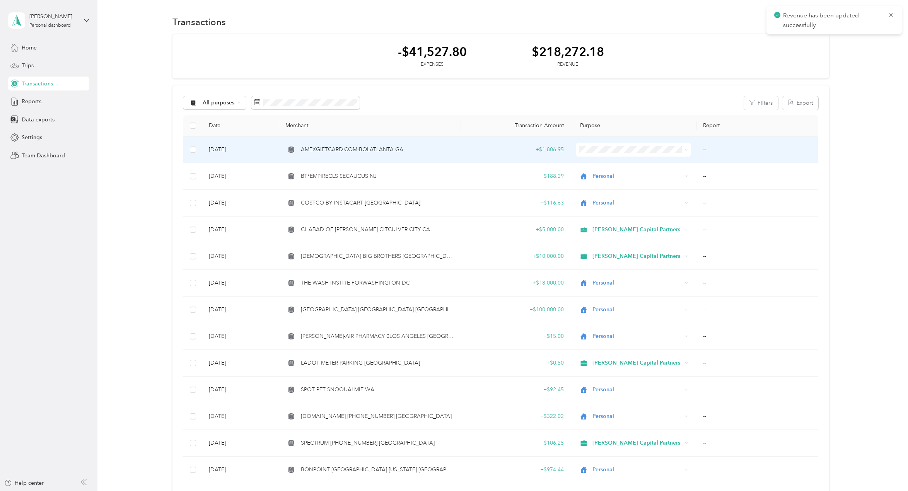
click at [376, 154] on td "AMEXGIFTCARD.COM-BOLATLANTA GA" at bounding box center [370, 149] width 182 height 27
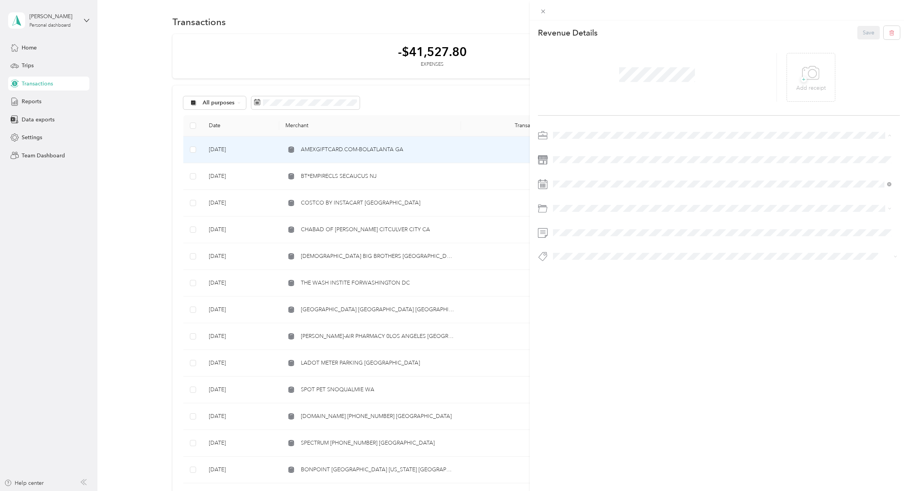
click at [565, 163] on li "Personal" at bounding box center [722, 163] width 344 height 14
click at [589, 297] on span "Personal" at bounding box center [583, 295] width 20 height 7
click at [583, 270] on span "Personal - Mdh" at bounding box center [577, 269] width 32 height 7
click at [862, 34] on button "Save" at bounding box center [868, 33] width 22 height 14
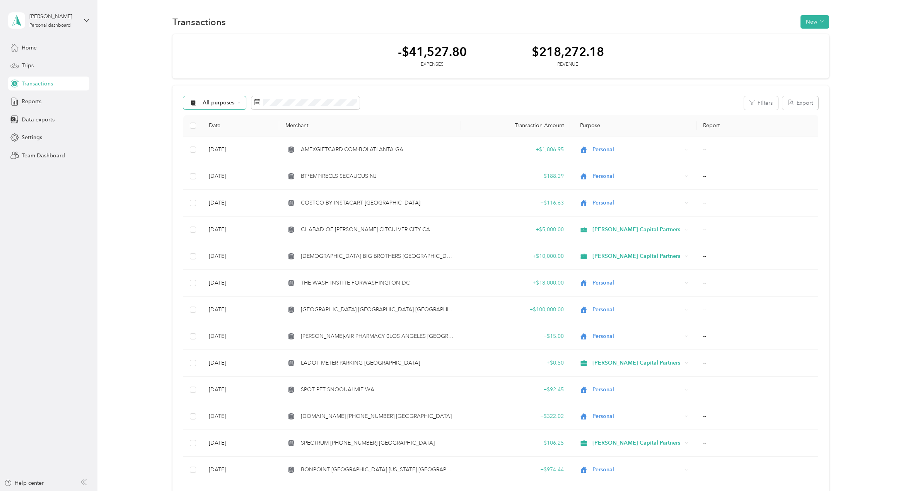
click at [237, 104] on icon at bounding box center [238, 102] width 3 height 3
click at [232, 140] on span "[PERSON_NAME] Capital Partners" at bounding box center [247, 144] width 88 height 8
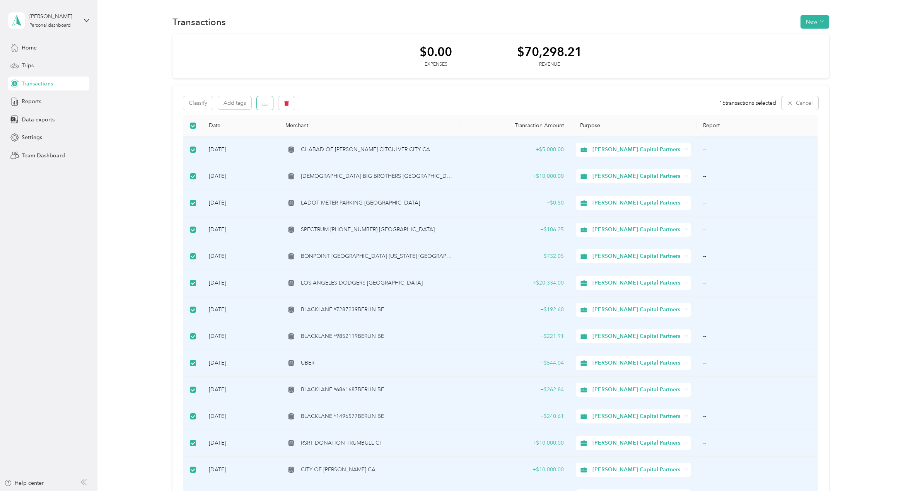
click at [262, 102] on button "button" at bounding box center [265, 103] width 16 height 14
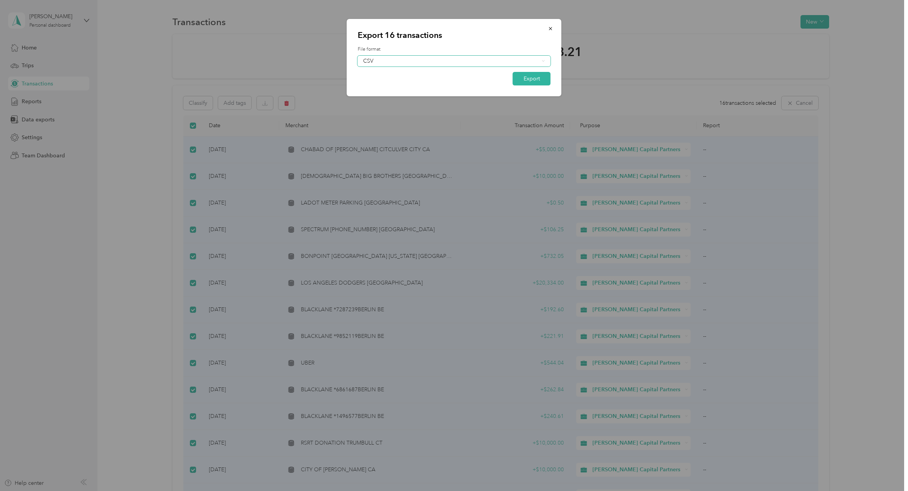
click at [540, 60] on div "CSV" at bounding box center [454, 61] width 193 height 11
click at [393, 85] on div "Excel" at bounding box center [454, 87] width 182 height 8
click at [527, 75] on button "Export" at bounding box center [532, 79] width 38 height 14
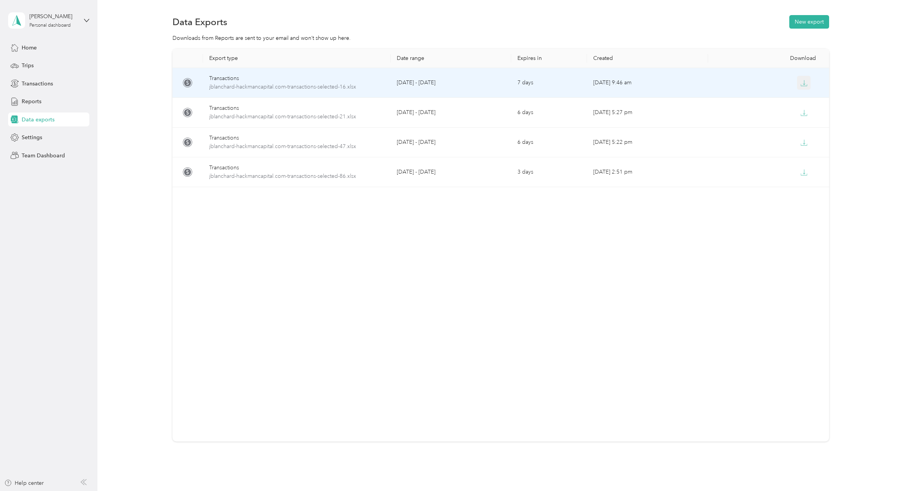
click at [802, 85] on icon "button" at bounding box center [803, 83] width 7 height 7
